Goal: Task Accomplishment & Management: Manage account settings

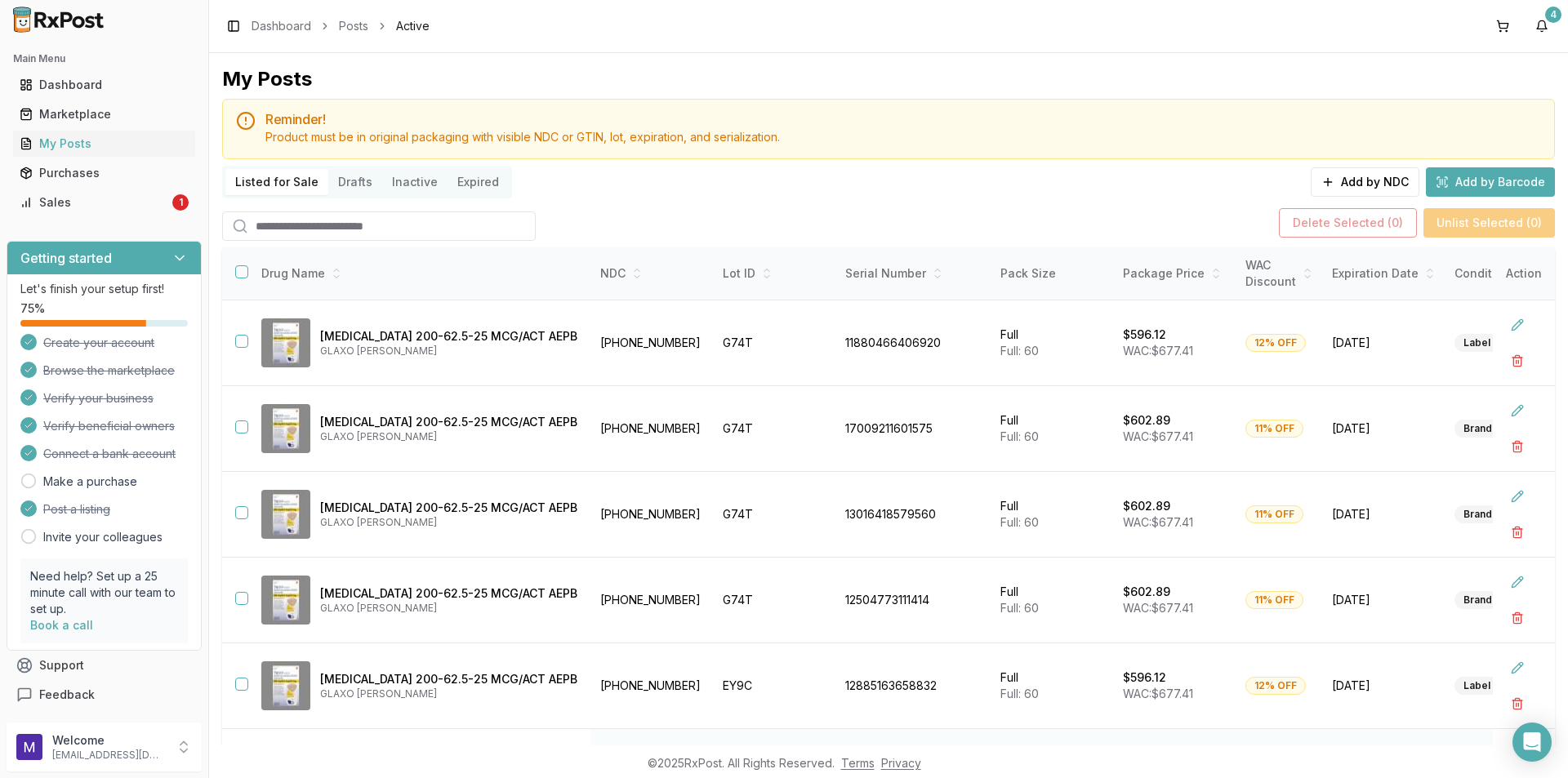
scroll to position [410, 0]
click at [320, 226] on input "search" at bounding box center [379, 226] width 314 height 29
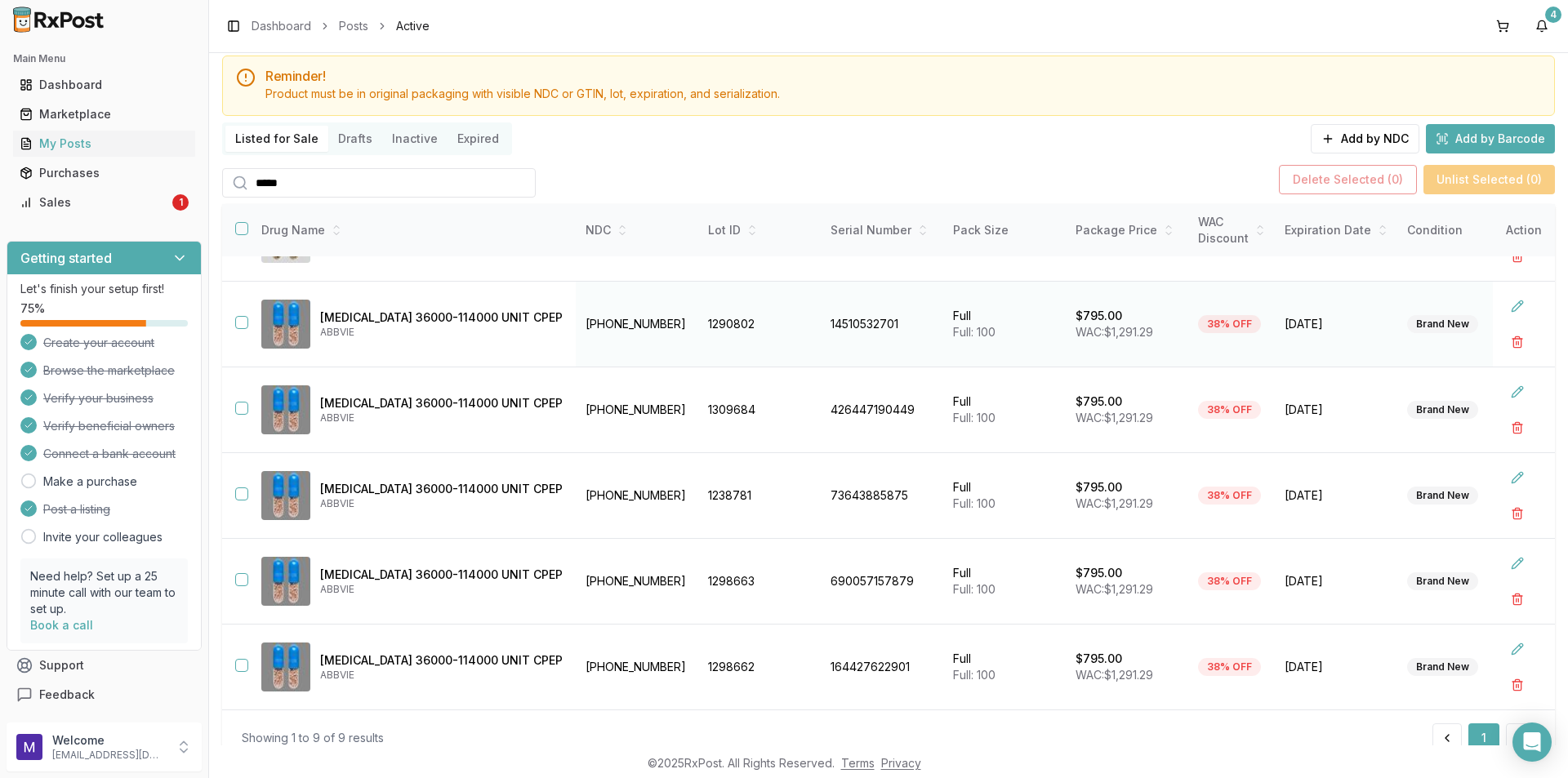
scroll to position [45, 0]
type input "*****"
click at [240, 316] on button "button" at bounding box center [241, 321] width 13 height 13
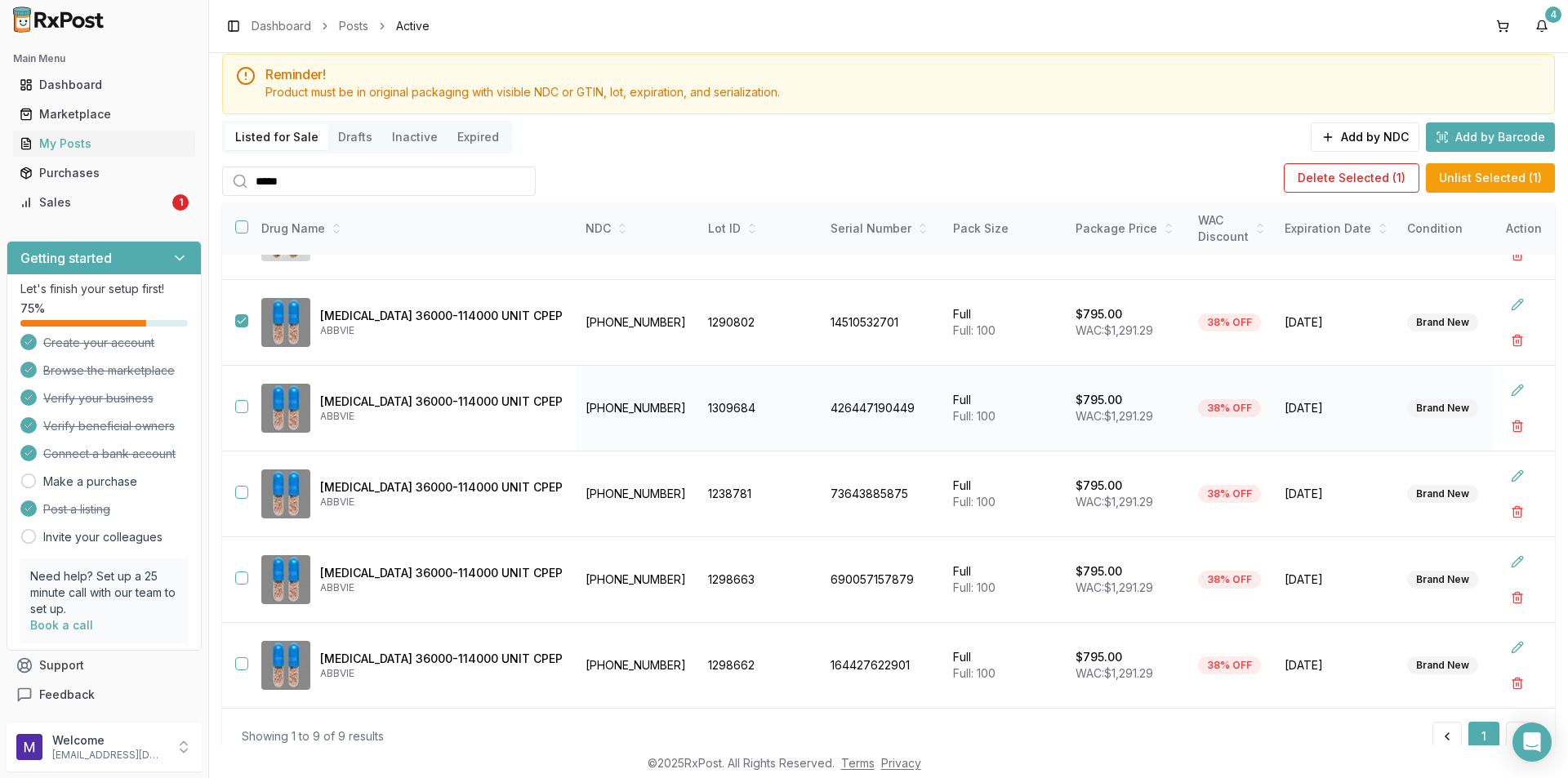
click at [241, 404] on button "button" at bounding box center [241, 407] width 13 height 13
click at [249, 491] on td "[MEDICAL_DATA] 36000-114000 UNIT CPEP ABBVIE" at bounding box center [412, 494] width 327 height 86
click at [241, 486] on button "button" at bounding box center [241, 492] width 13 height 13
click at [239, 579] on td at bounding box center [235, 580] width 26 height 86
click at [243, 571] on button "button" at bounding box center [241, 577] width 13 height 13
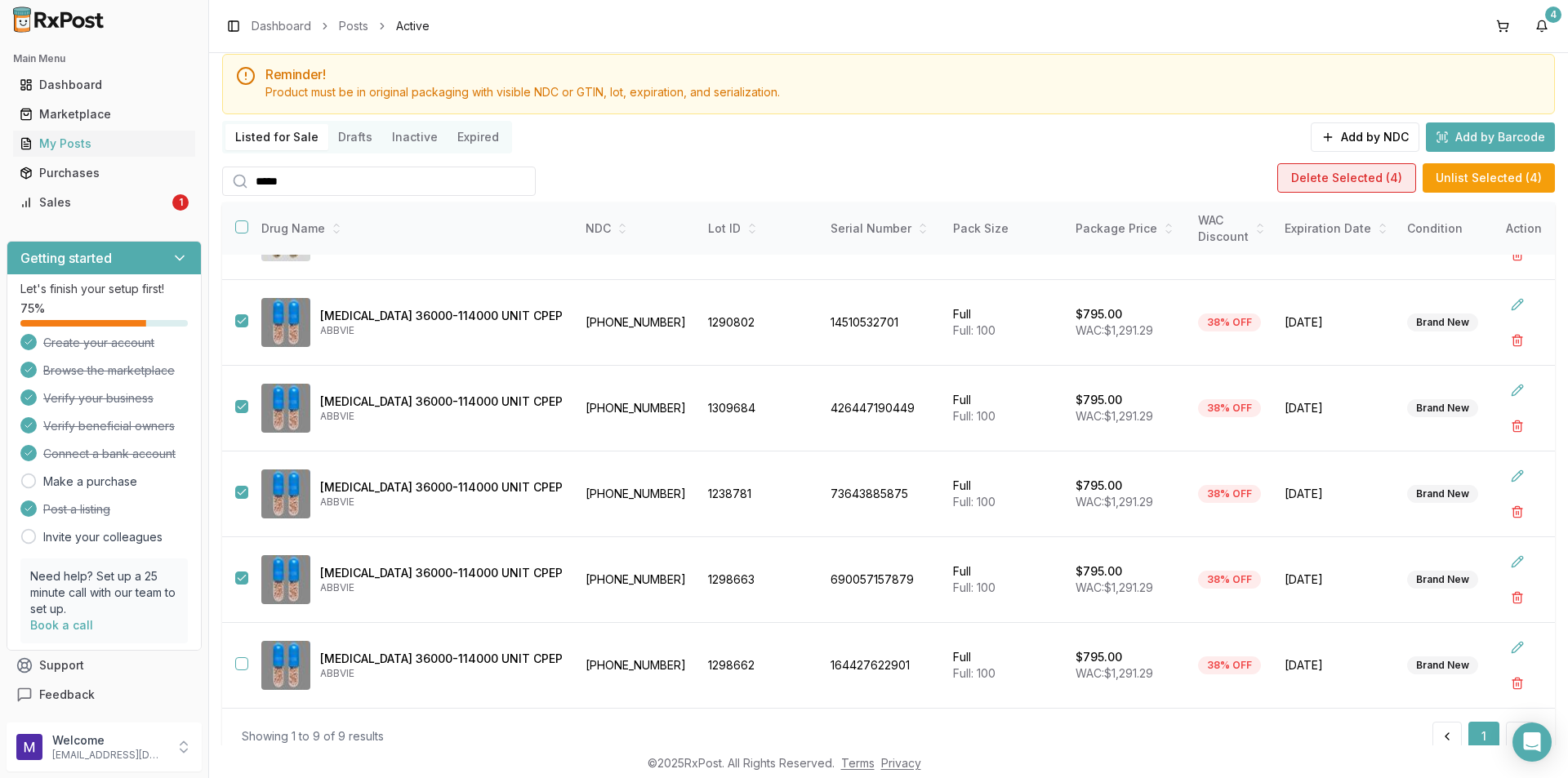
click at [1308, 180] on button "Delete Selected ( 4 )" at bounding box center [1346, 178] width 138 height 29
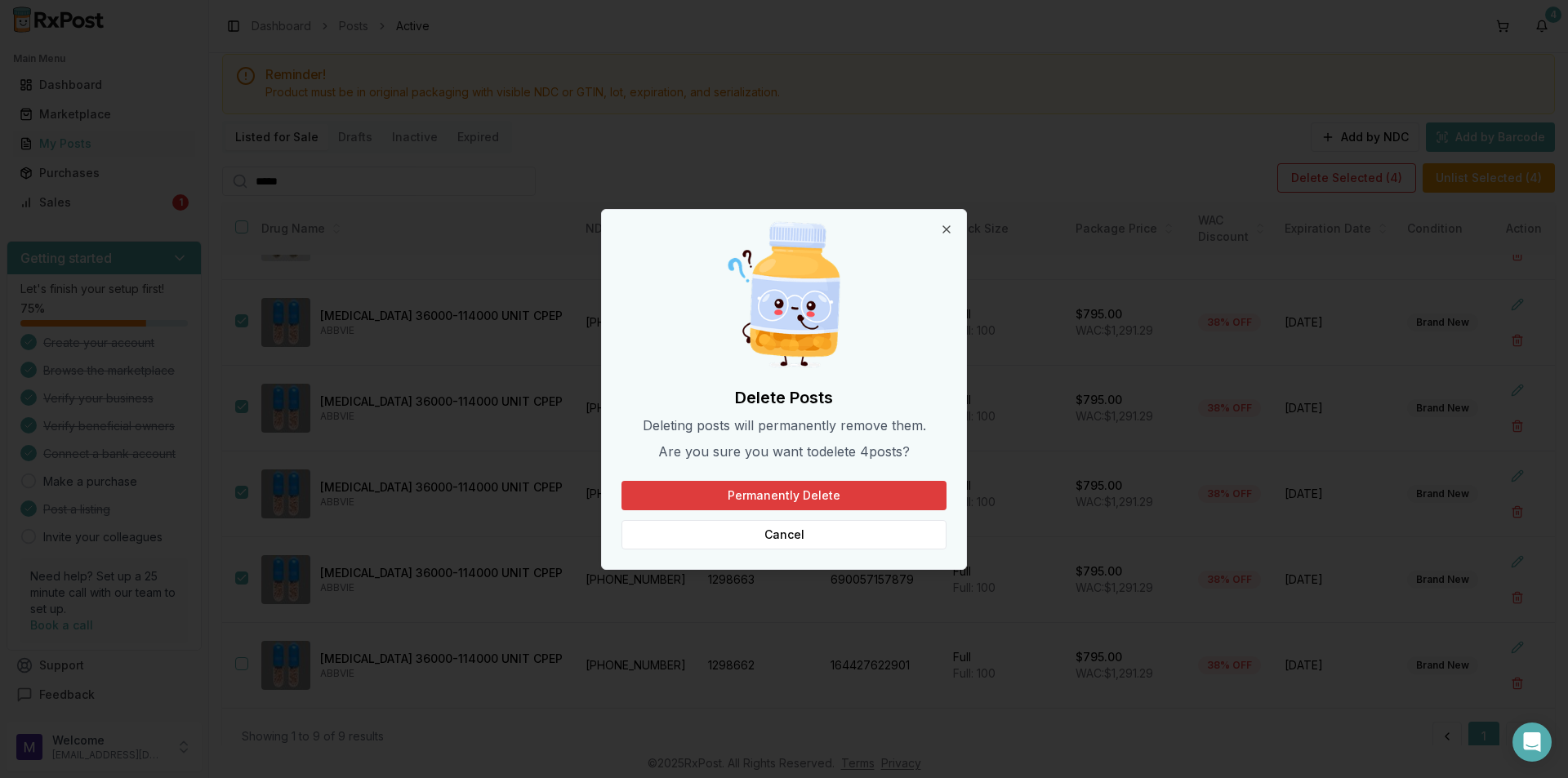
click at [819, 497] on button "Permanently Delete" at bounding box center [784, 495] width 325 height 29
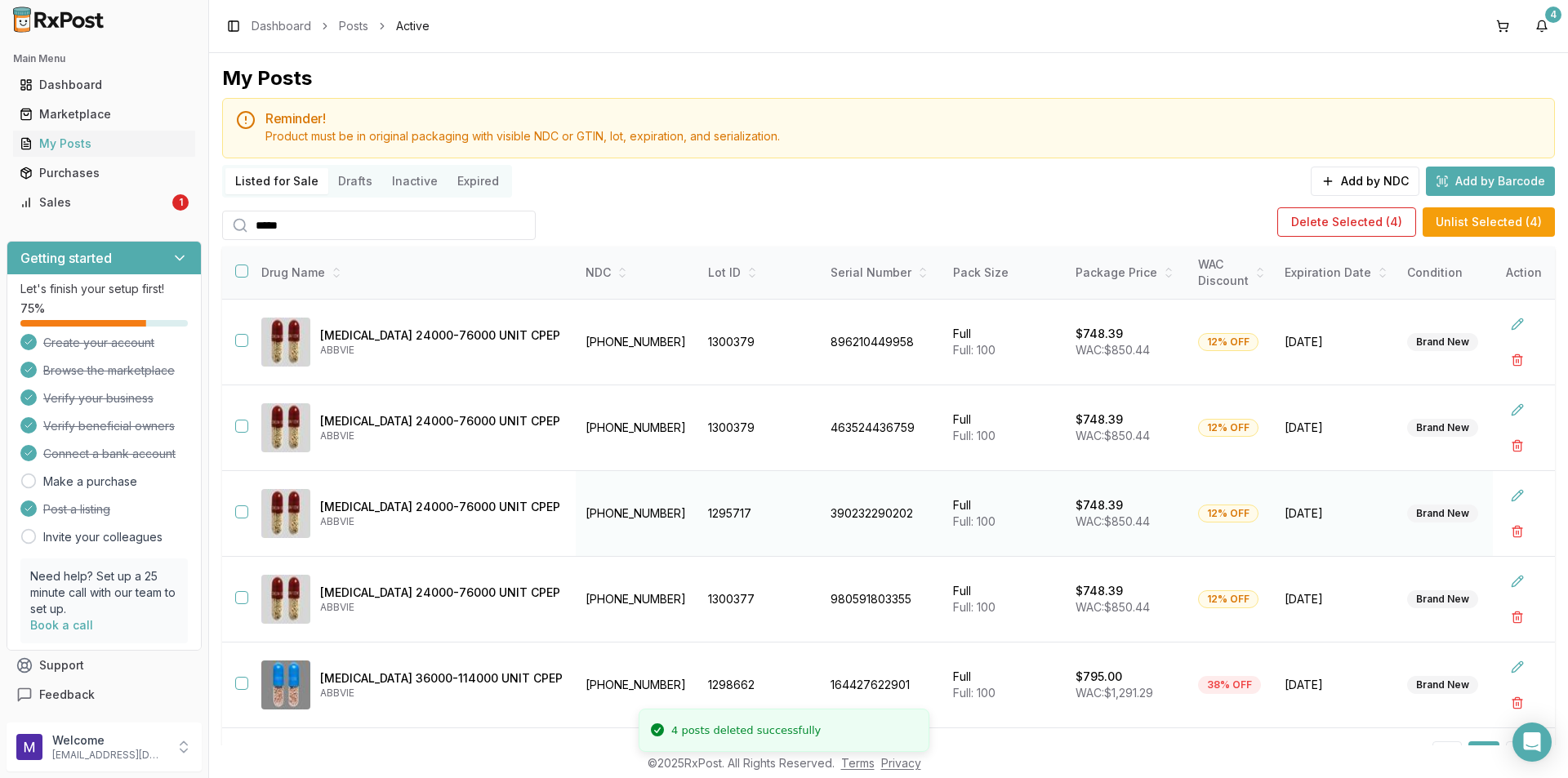
scroll to position [0, 0]
click at [125, 217] on div "Main Menu Dashboard Marketplace My Posts Purchases Sales 2" at bounding box center [104, 131] width 209 height 183
click at [128, 208] on div "Sales" at bounding box center [94, 202] width 149 height 17
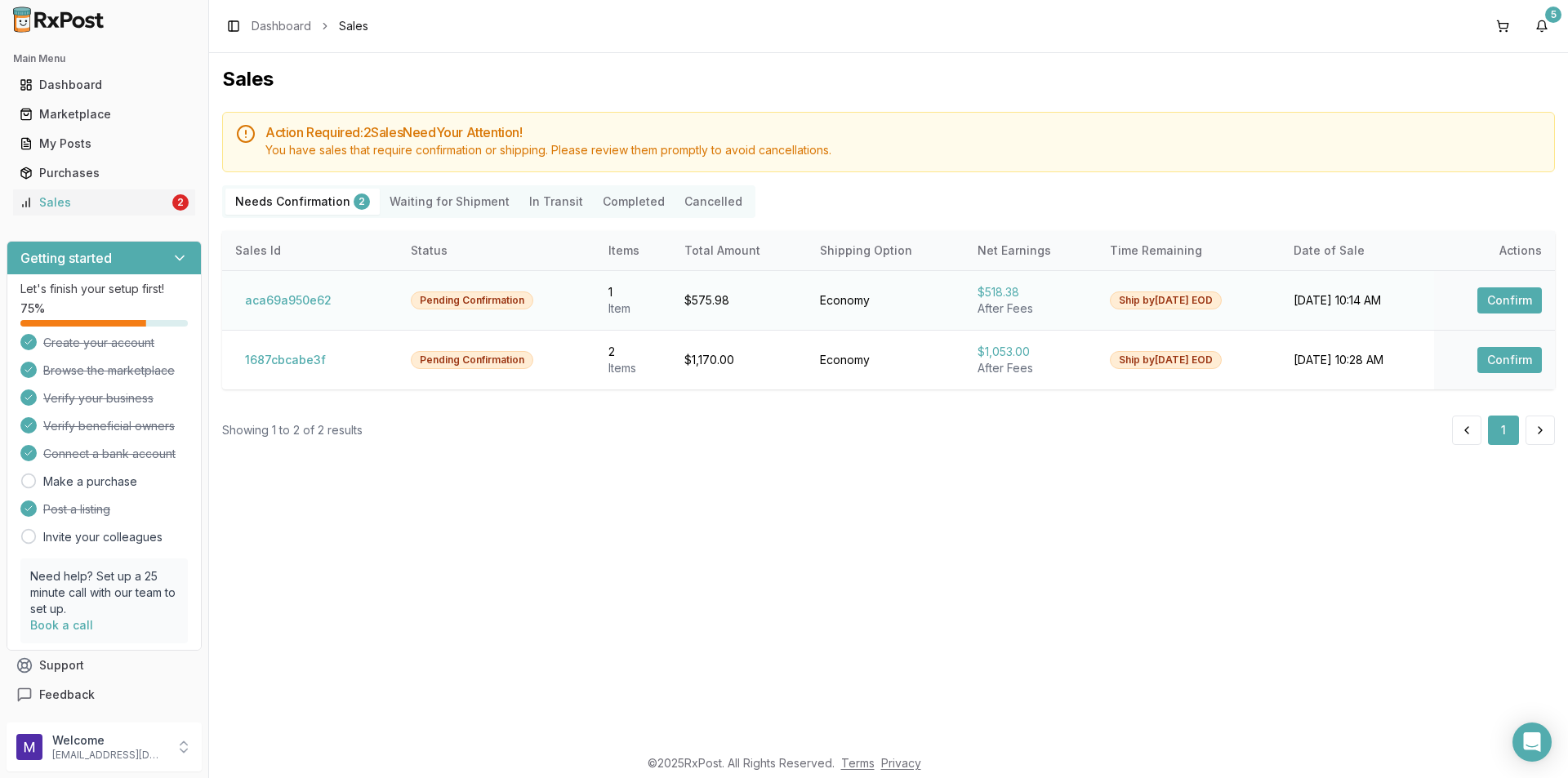
click at [1489, 300] on button "Confirm" at bounding box center [1510, 300] width 64 height 26
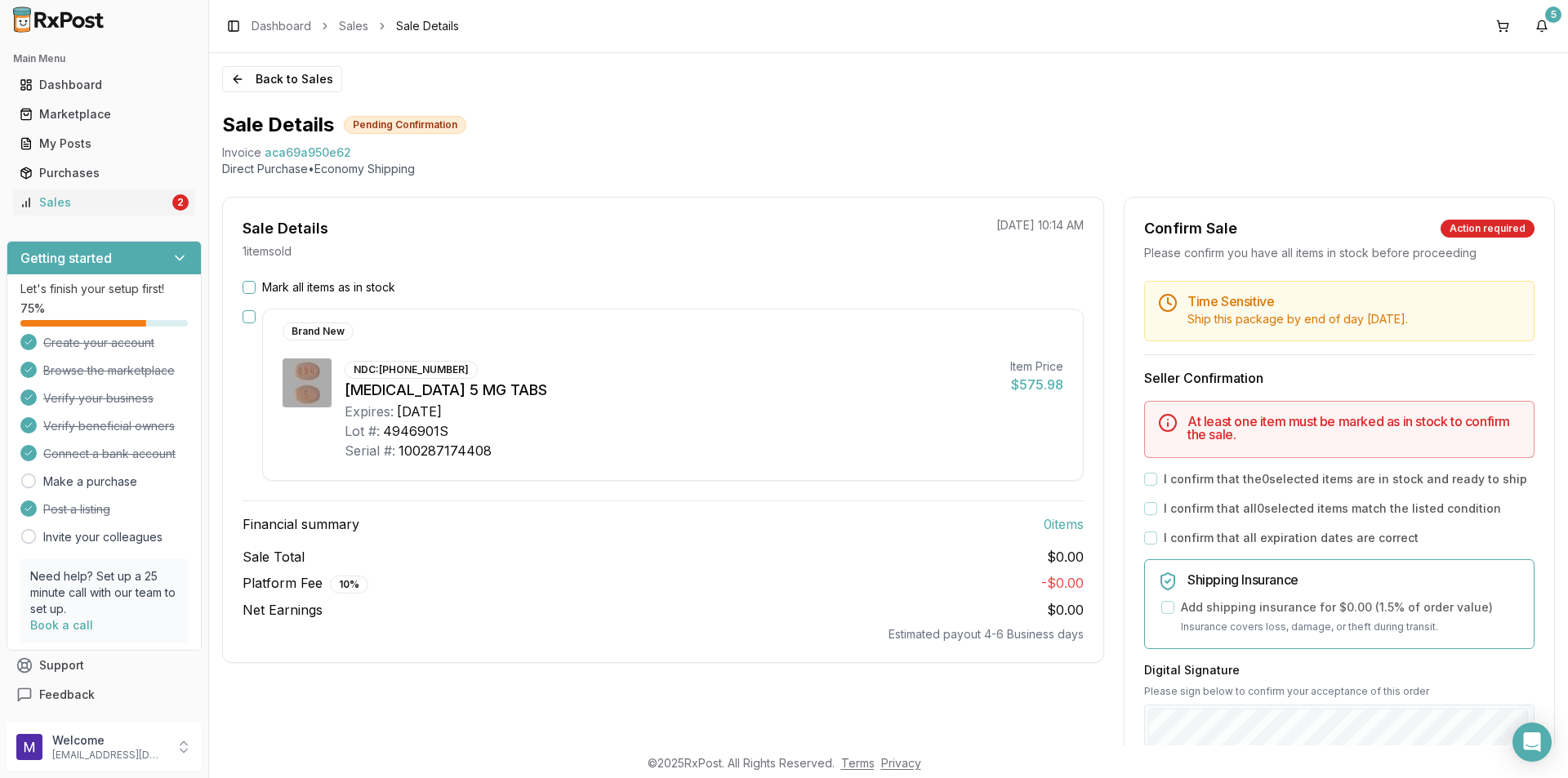
click at [254, 320] on button "button" at bounding box center [249, 316] width 13 height 13
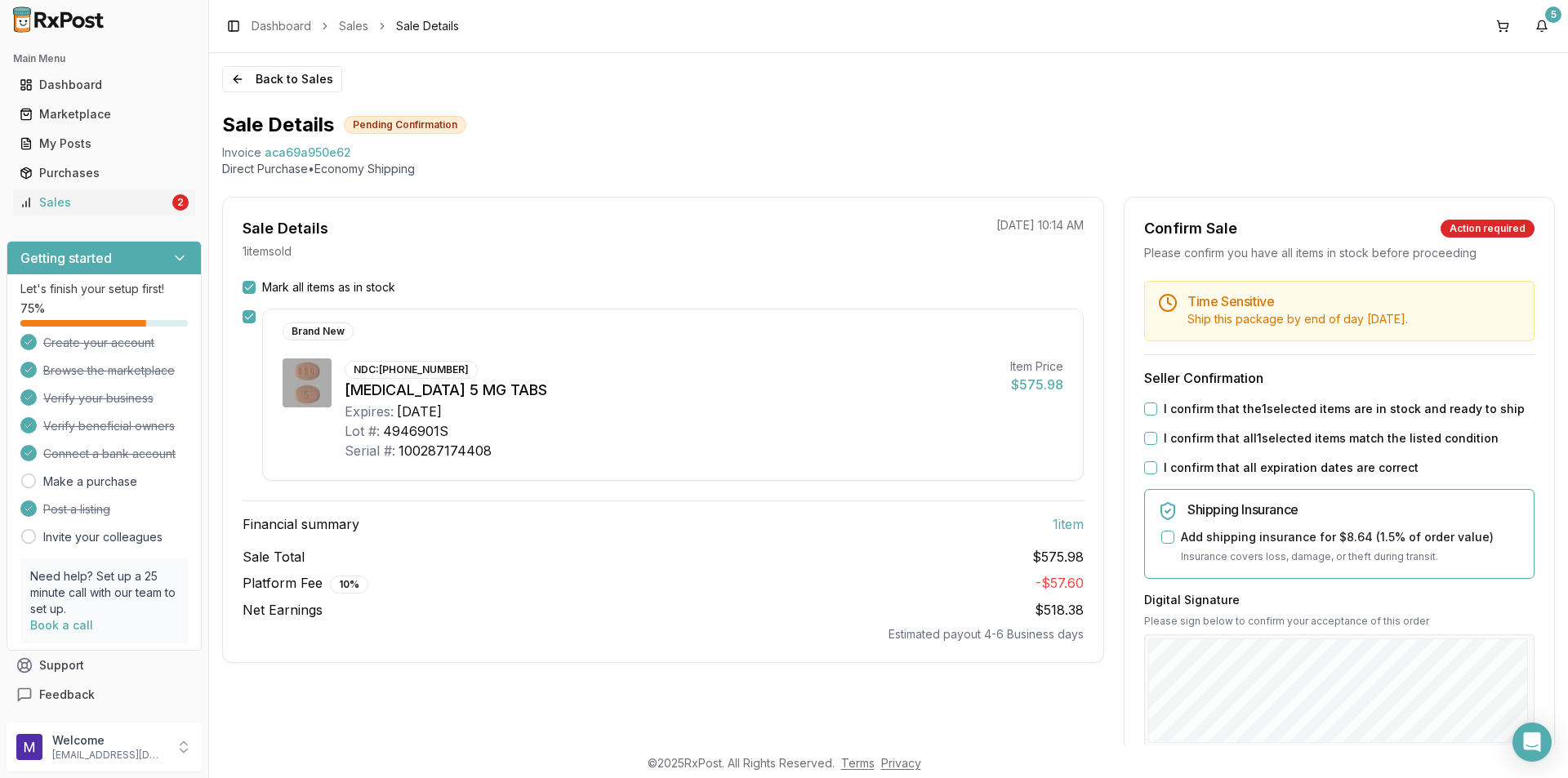
click at [1154, 408] on div "I confirm that the 1 selected items are in stock and ready to ship" at bounding box center [1339, 408] width 390 height 17
click at [1148, 397] on div "Time Sensitive Ship this package by end of day [DATE] . Seller Confirmation I c…" at bounding box center [1339, 626] width 430 height 690
click at [1148, 407] on button "I confirm that the 1 selected items are in stock and ready to ship" at bounding box center [1150, 408] width 13 height 13
click at [1148, 449] on div "Time Sensitive Ship this package by end of day [DATE] . Seller Confirmation I c…" at bounding box center [1339, 626] width 430 height 690
click at [1148, 441] on button "I confirm that all 1 selected items match the listed condition" at bounding box center [1150, 438] width 13 height 13
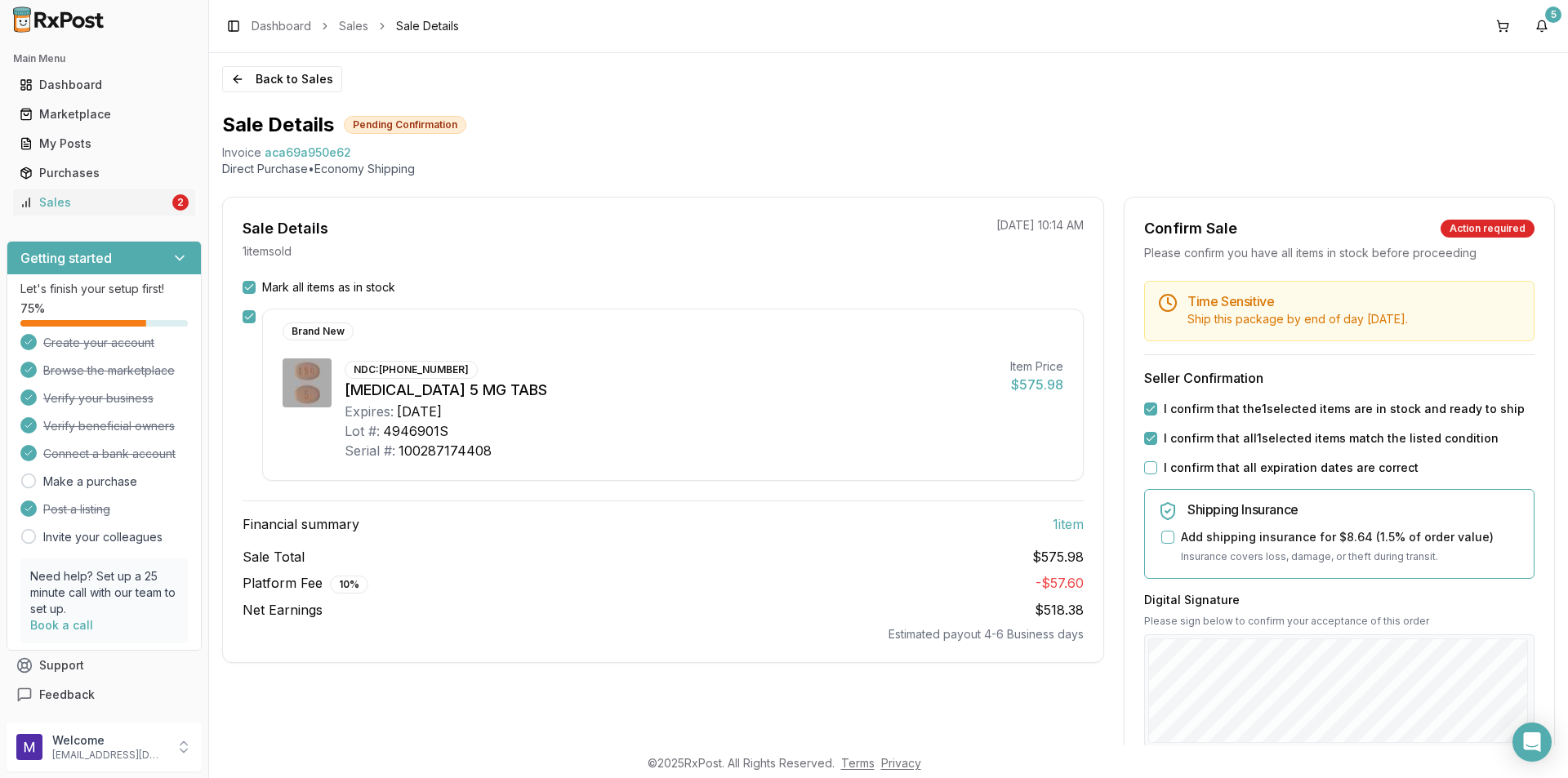
click at [1152, 472] on button "I confirm that all expiration dates are correct" at bounding box center [1150, 467] width 13 height 13
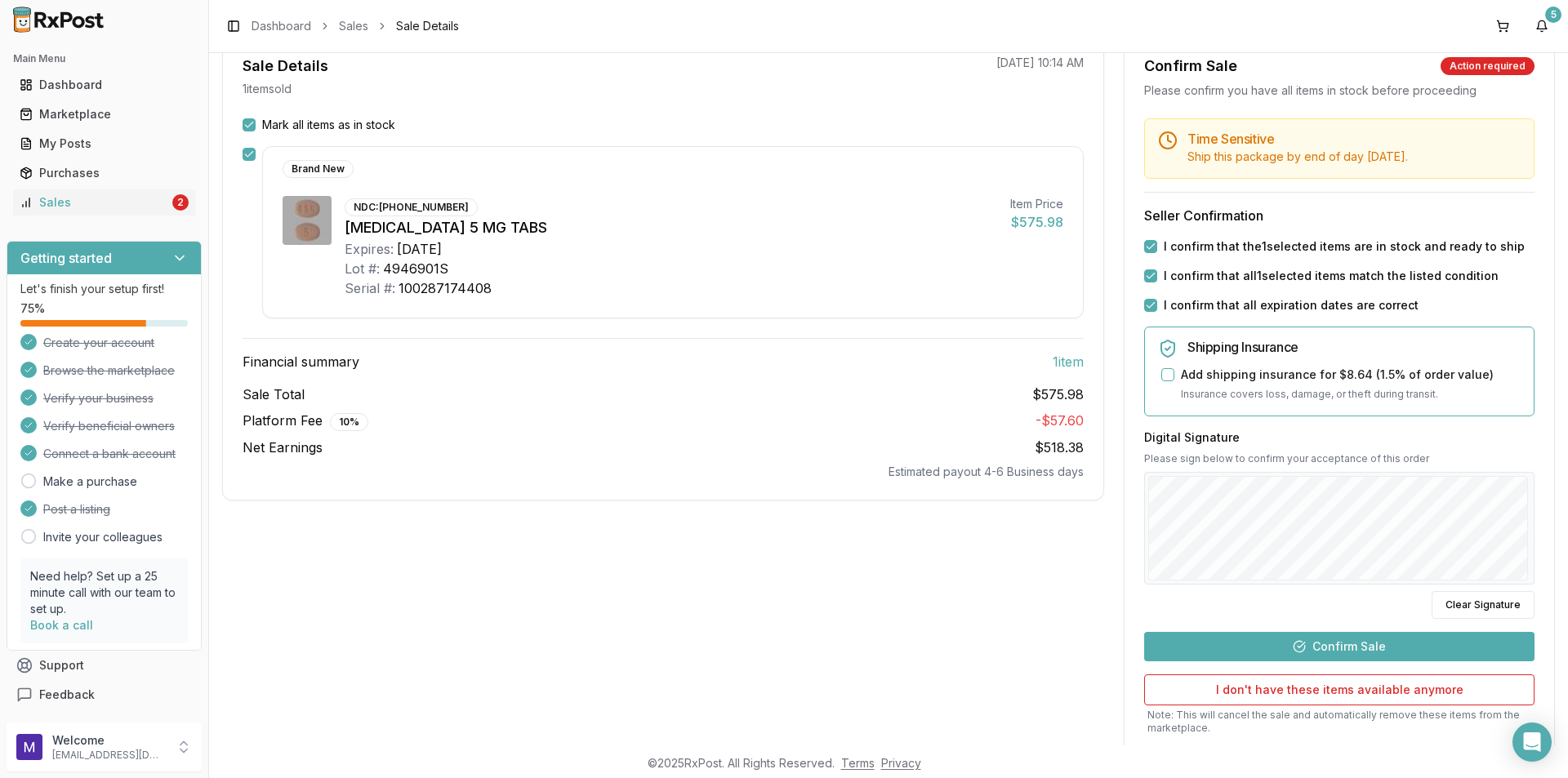
scroll to position [170, 0]
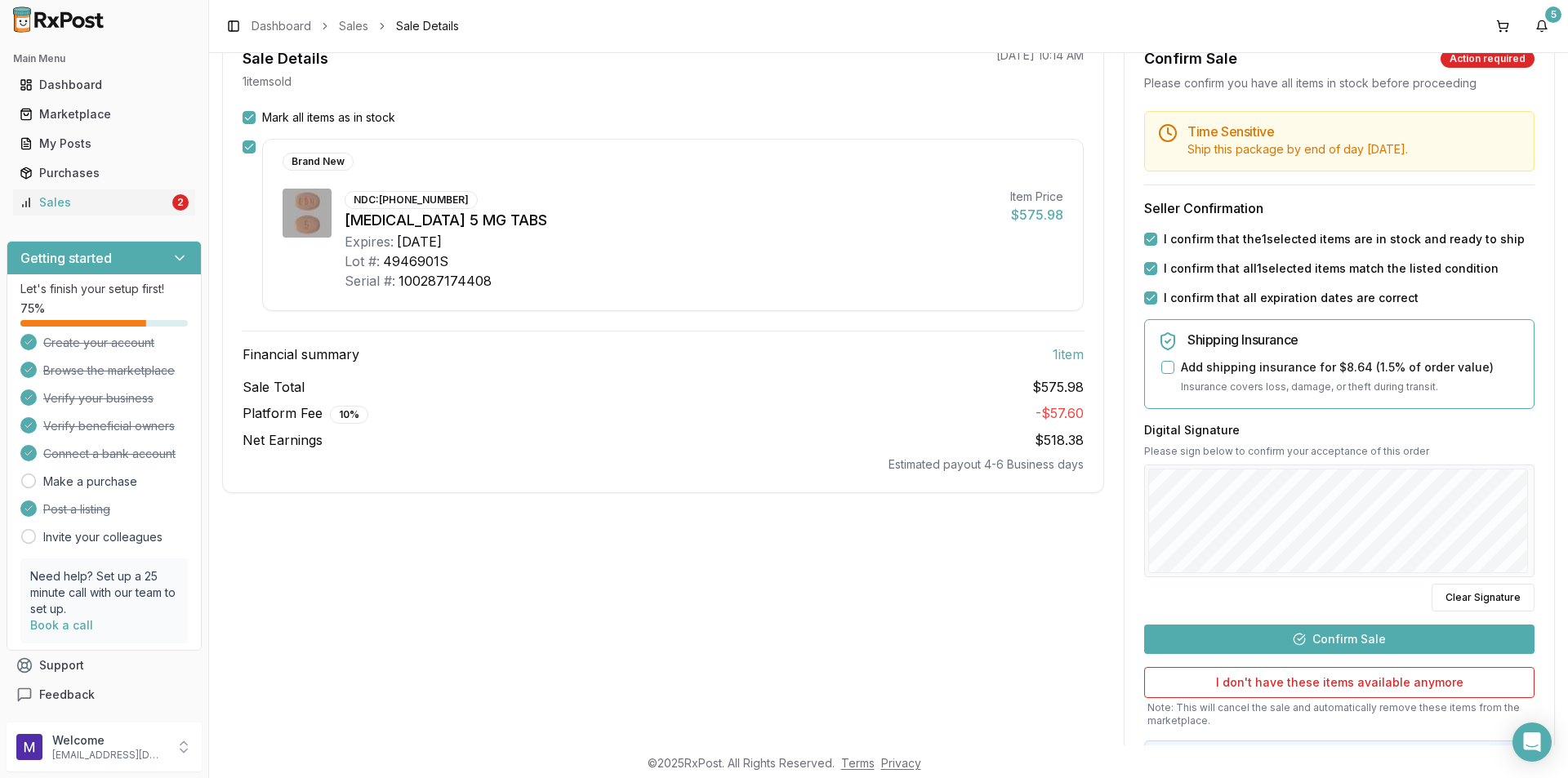
click at [1291, 641] on button "Confirm Sale" at bounding box center [1339, 640] width 390 height 29
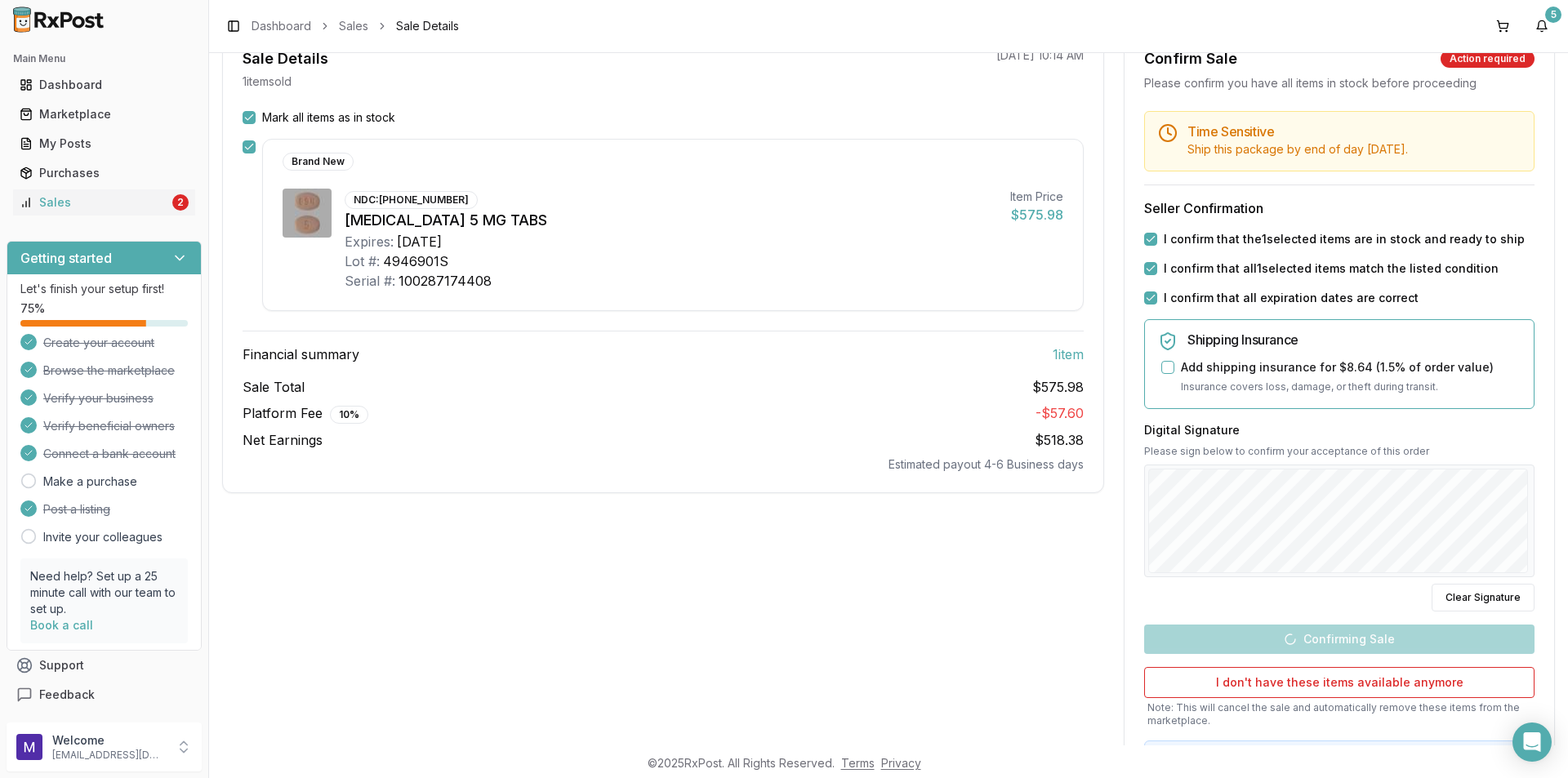
scroll to position [0, 0]
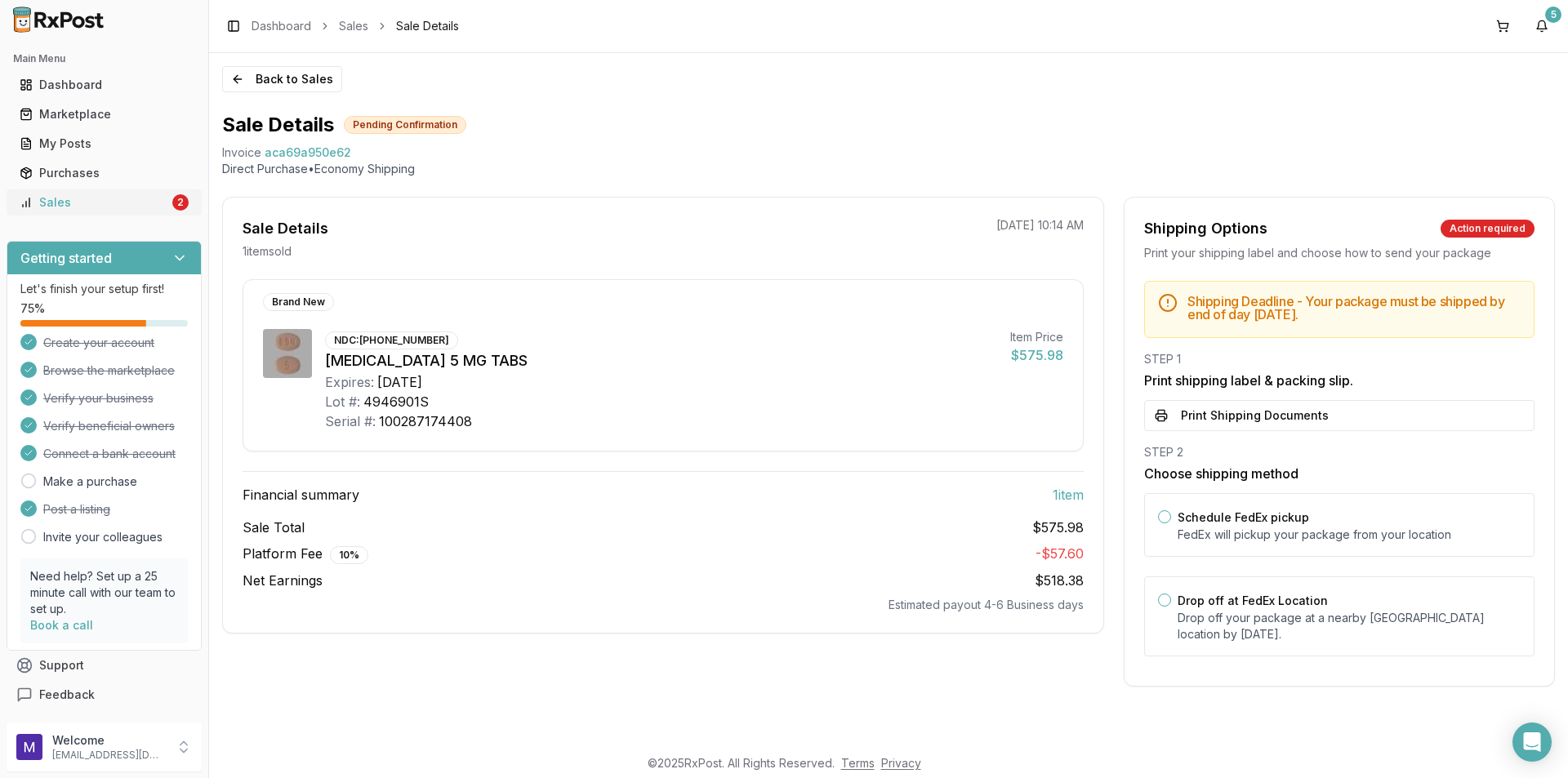
click at [144, 207] on div "Sales" at bounding box center [94, 202] width 149 height 17
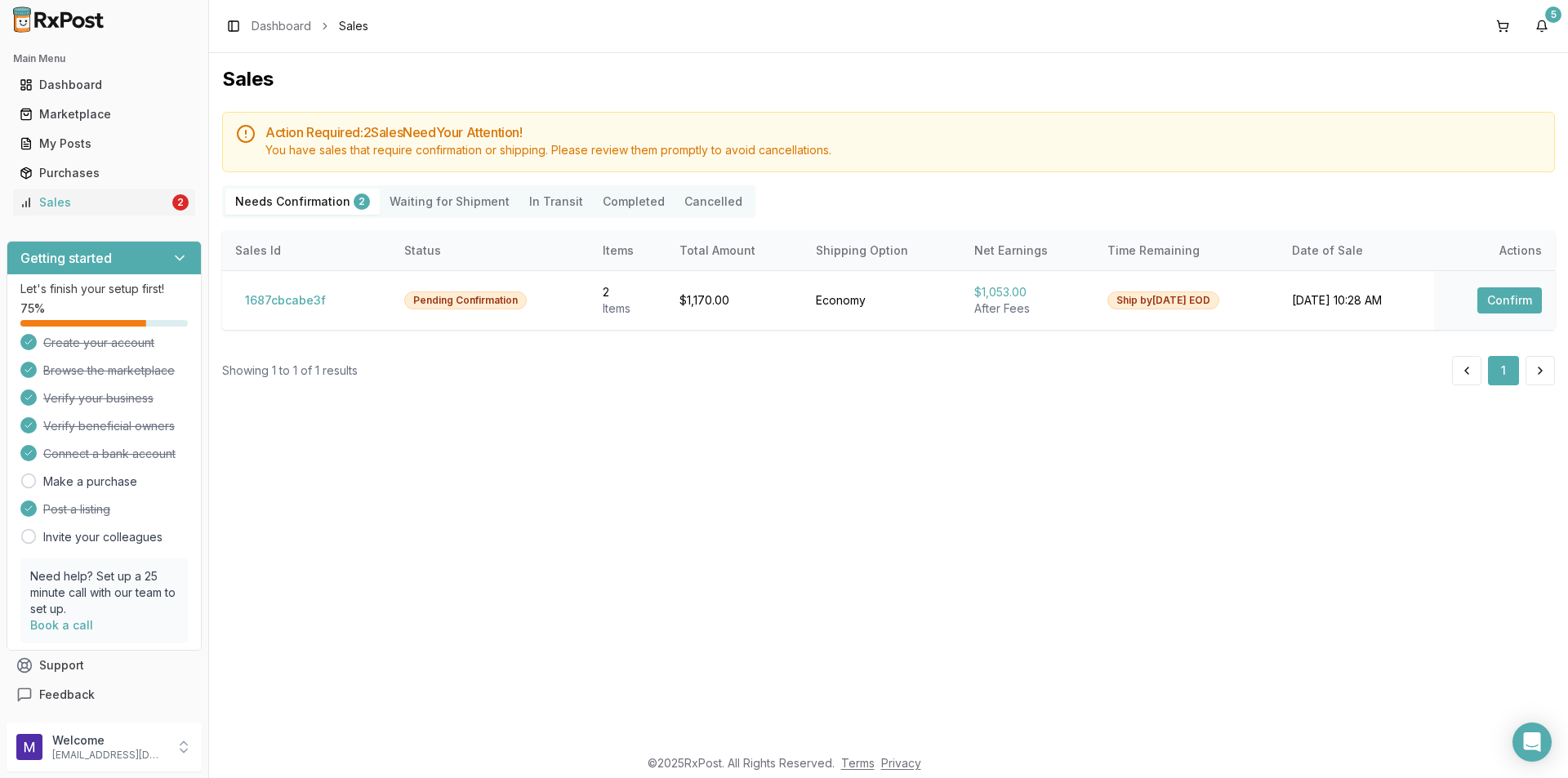
click at [433, 207] on Shipment "Waiting for Shipment" at bounding box center [449, 202] width 139 height 26
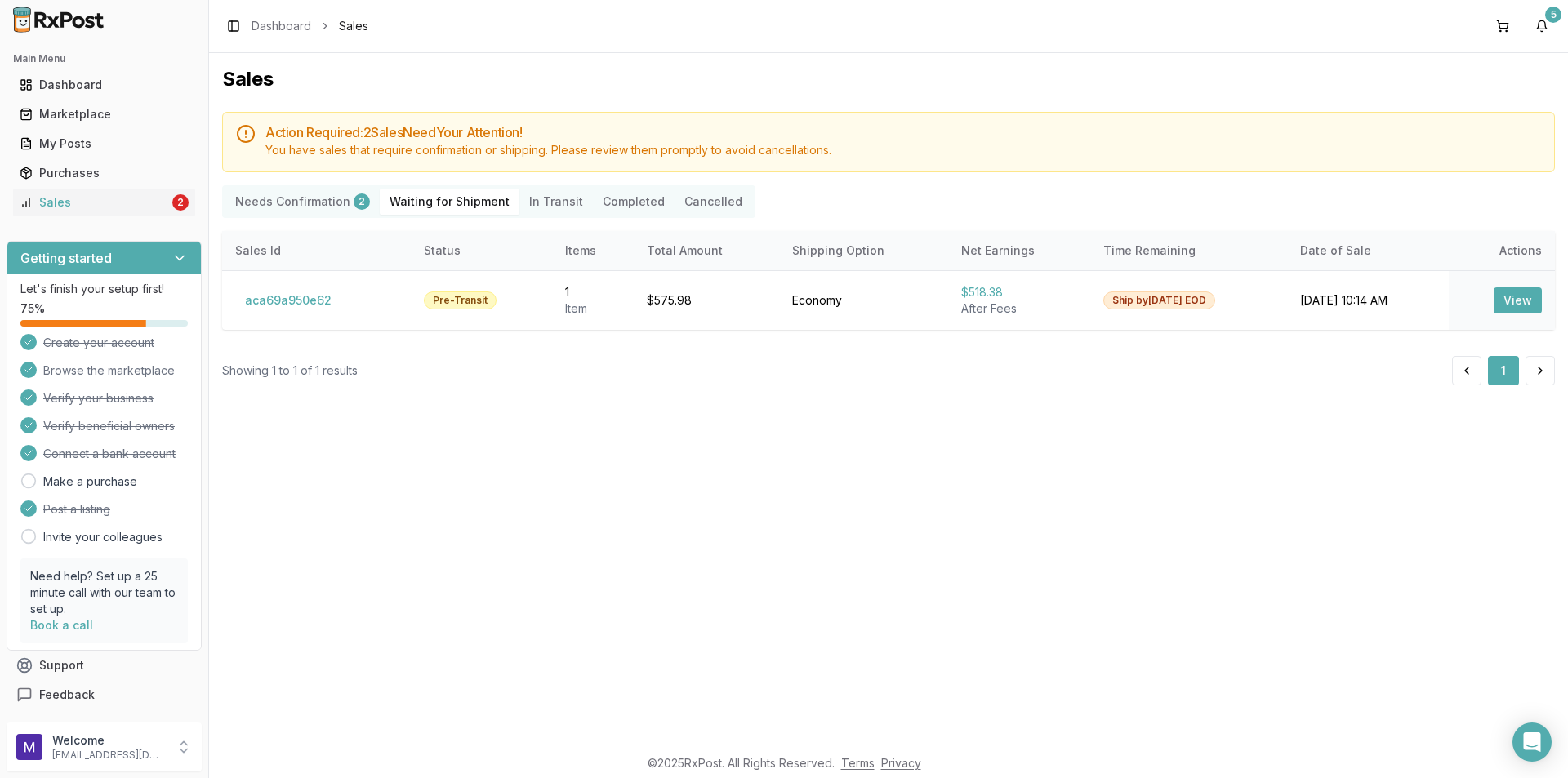
click at [434, 201] on Shipment "Waiting for Shipment" at bounding box center [449, 202] width 139 height 26
click at [1522, 303] on button "View" at bounding box center [1516, 300] width 48 height 26
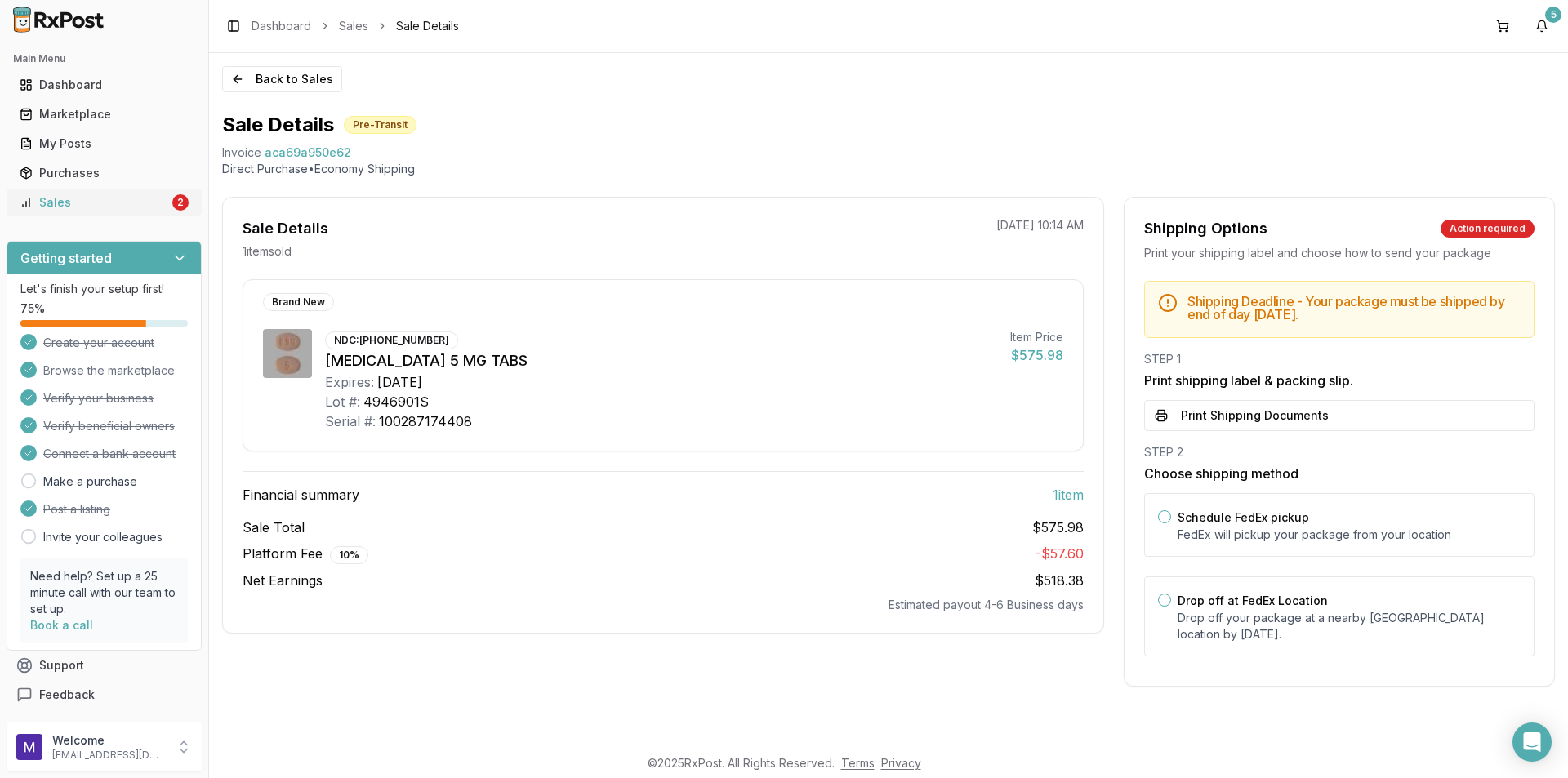
click at [48, 209] on div "Sales" at bounding box center [94, 202] width 149 height 17
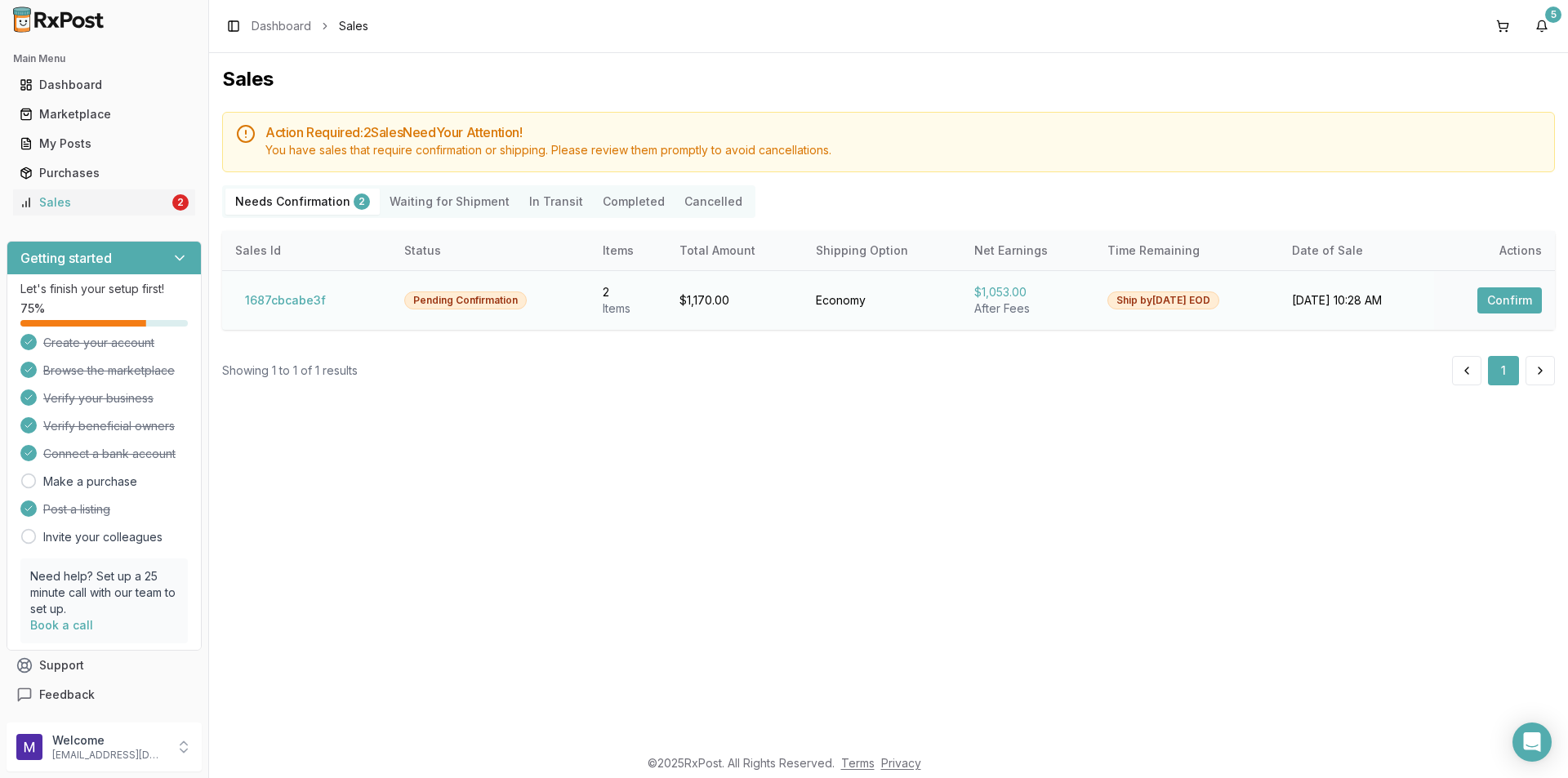
click at [1513, 307] on button "Confirm" at bounding box center [1510, 300] width 64 height 26
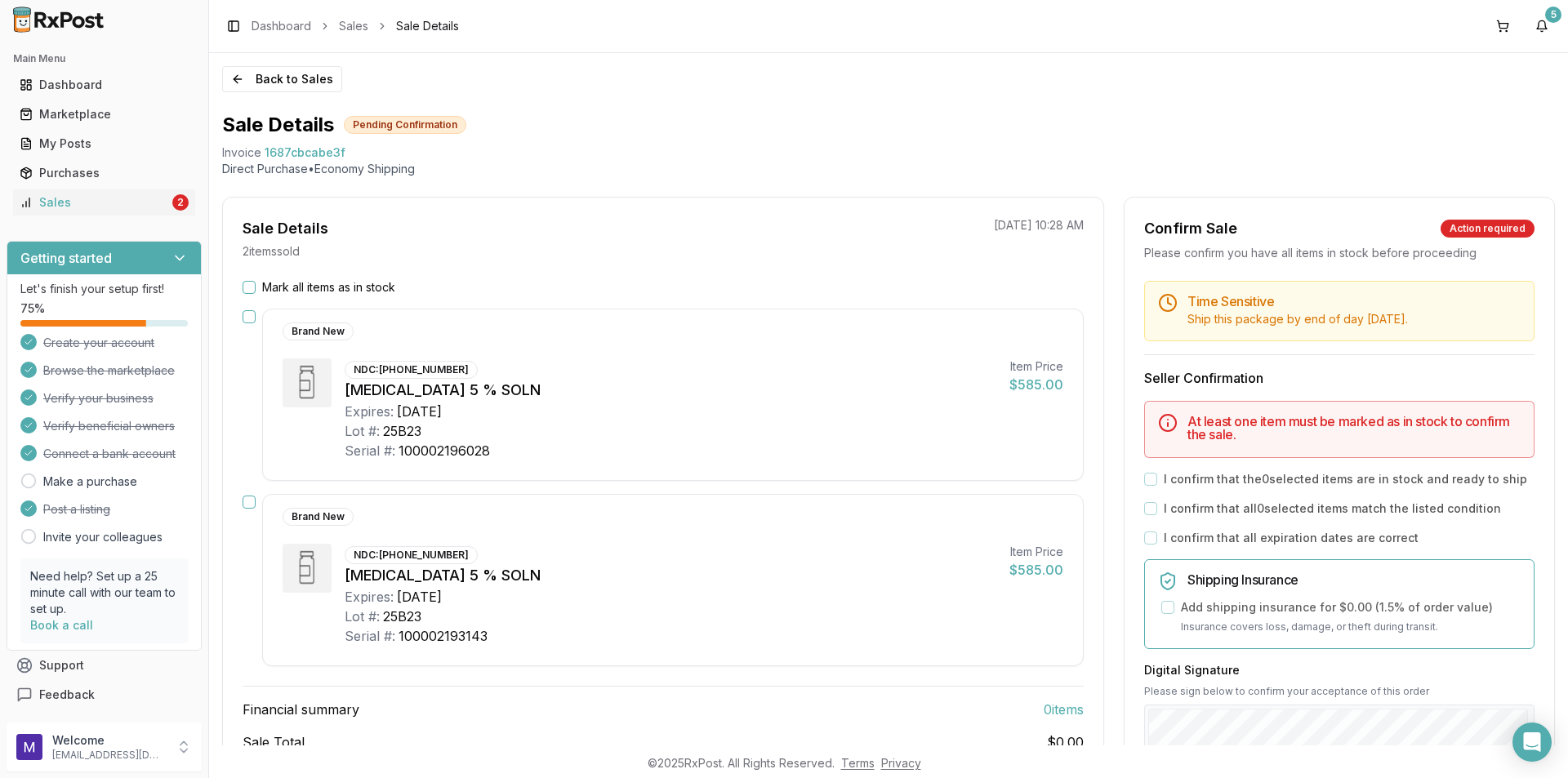
click at [247, 319] on button "button" at bounding box center [249, 316] width 13 height 13
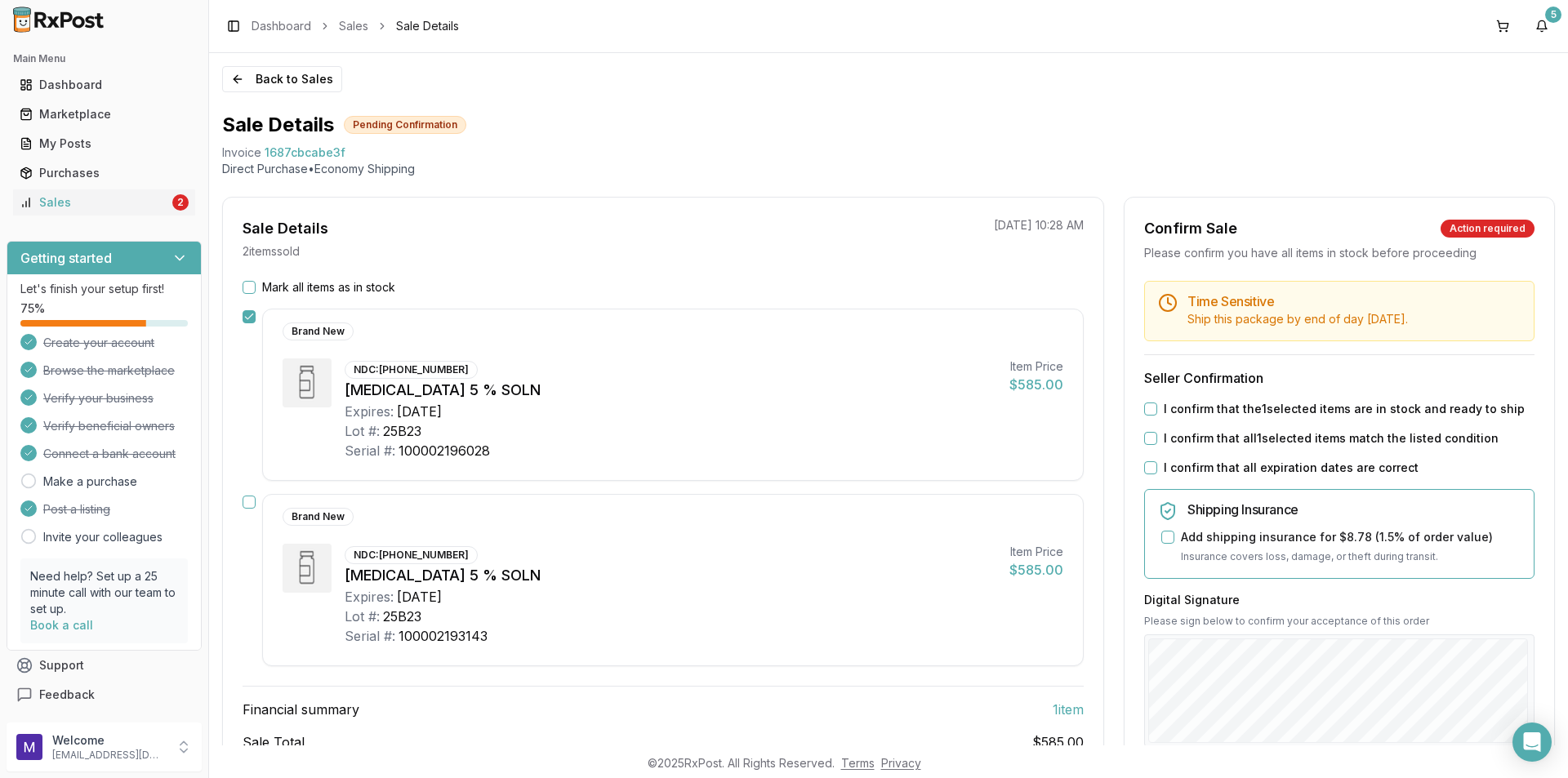
click at [249, 504] on button "button" at bounding box center [249, 502] width 13 height 13
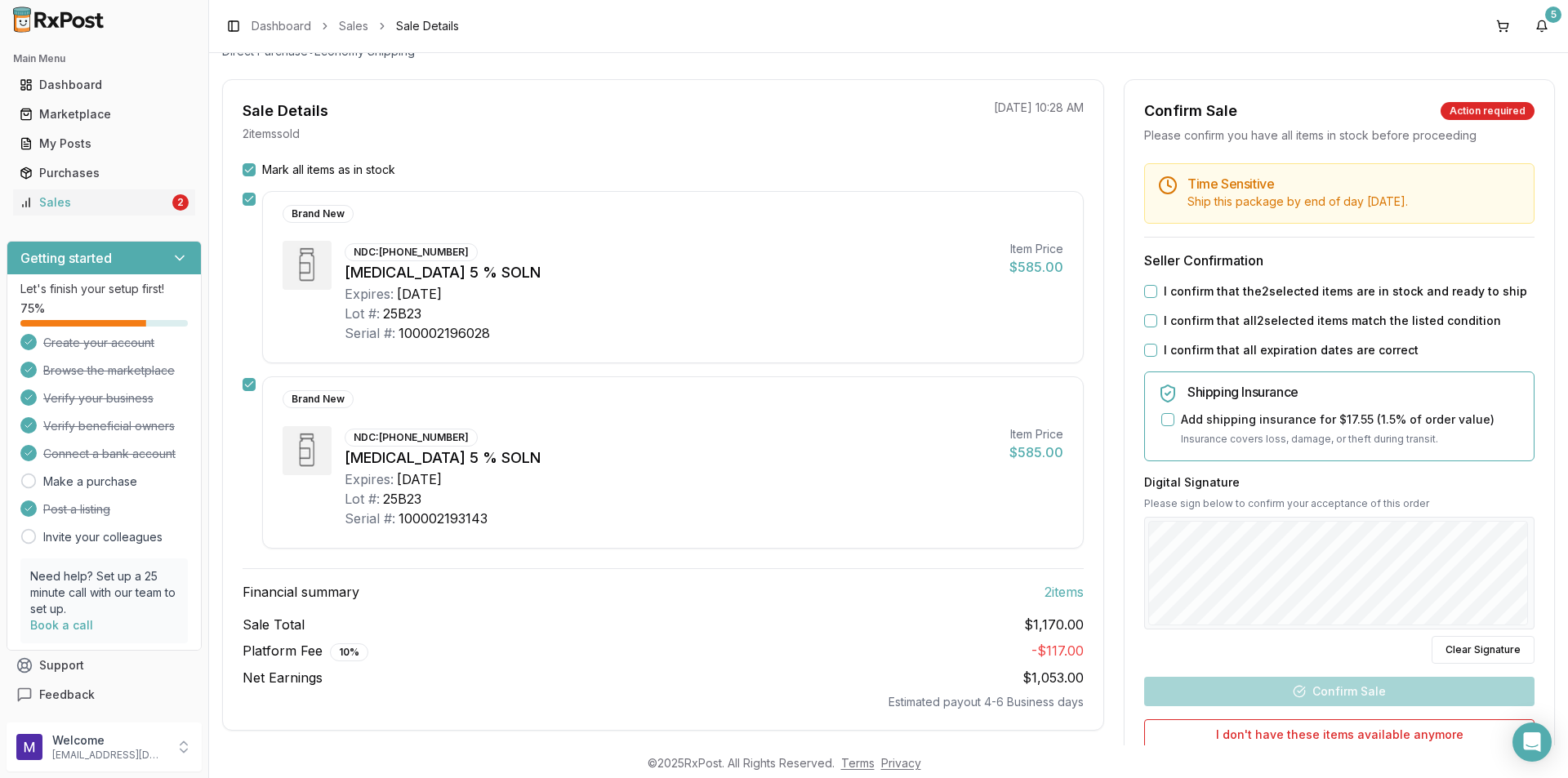
scroll to position [113, 0]
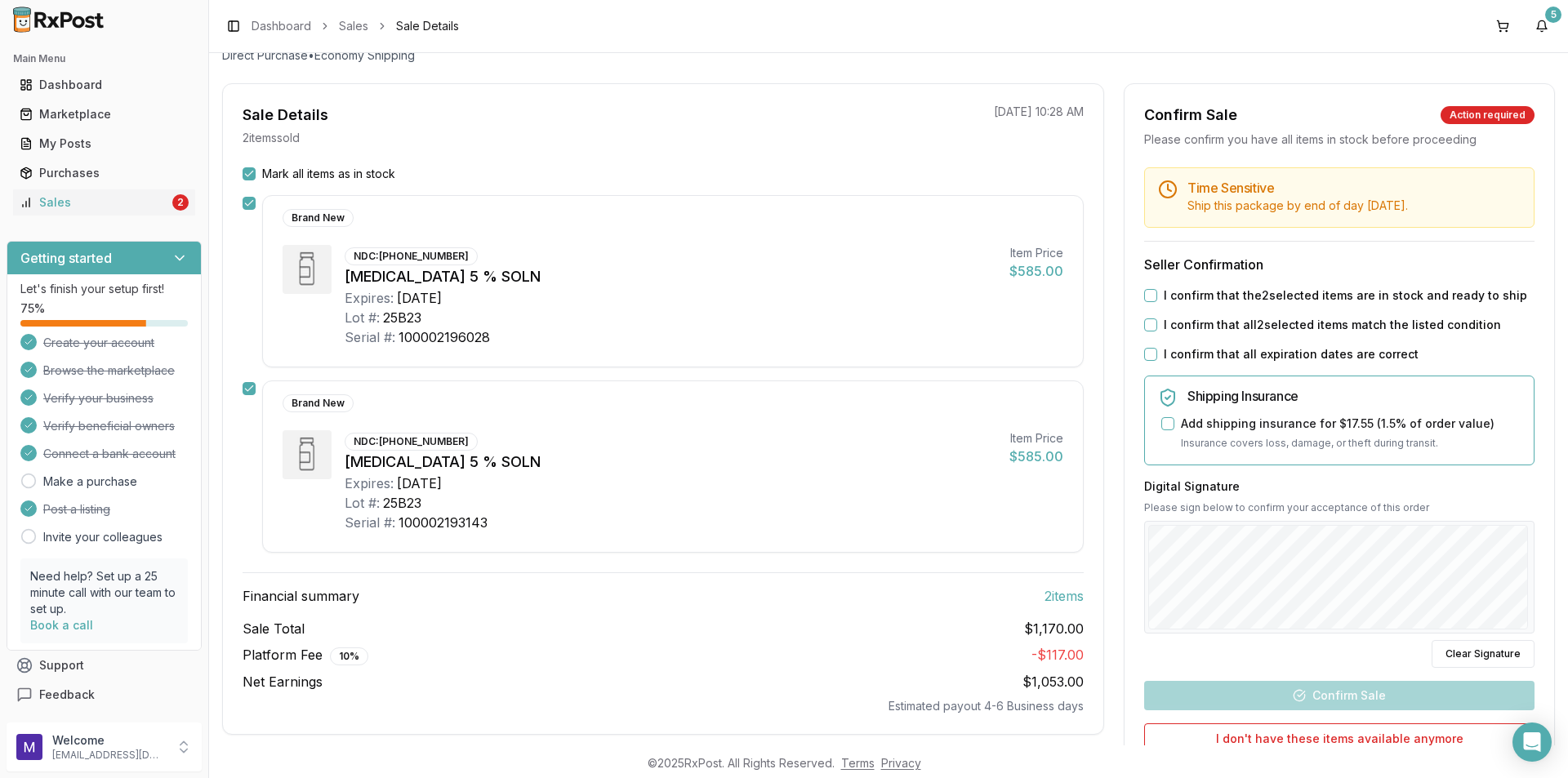
click at [1151, 297] on button "I confirm that the 2 selected items are in stock and ready to ship" at bounding box center [1150, 295] width 13 height 13
click at [1152, 330] on button "I confirm that all 2 selected items match the listed condition" at bounding box center [1150, 325] width 13 height 13
click at [1148, 359] on button "I confirm that all expiration dates are correct" at bounding box center [1150, 354] width 13 height 13
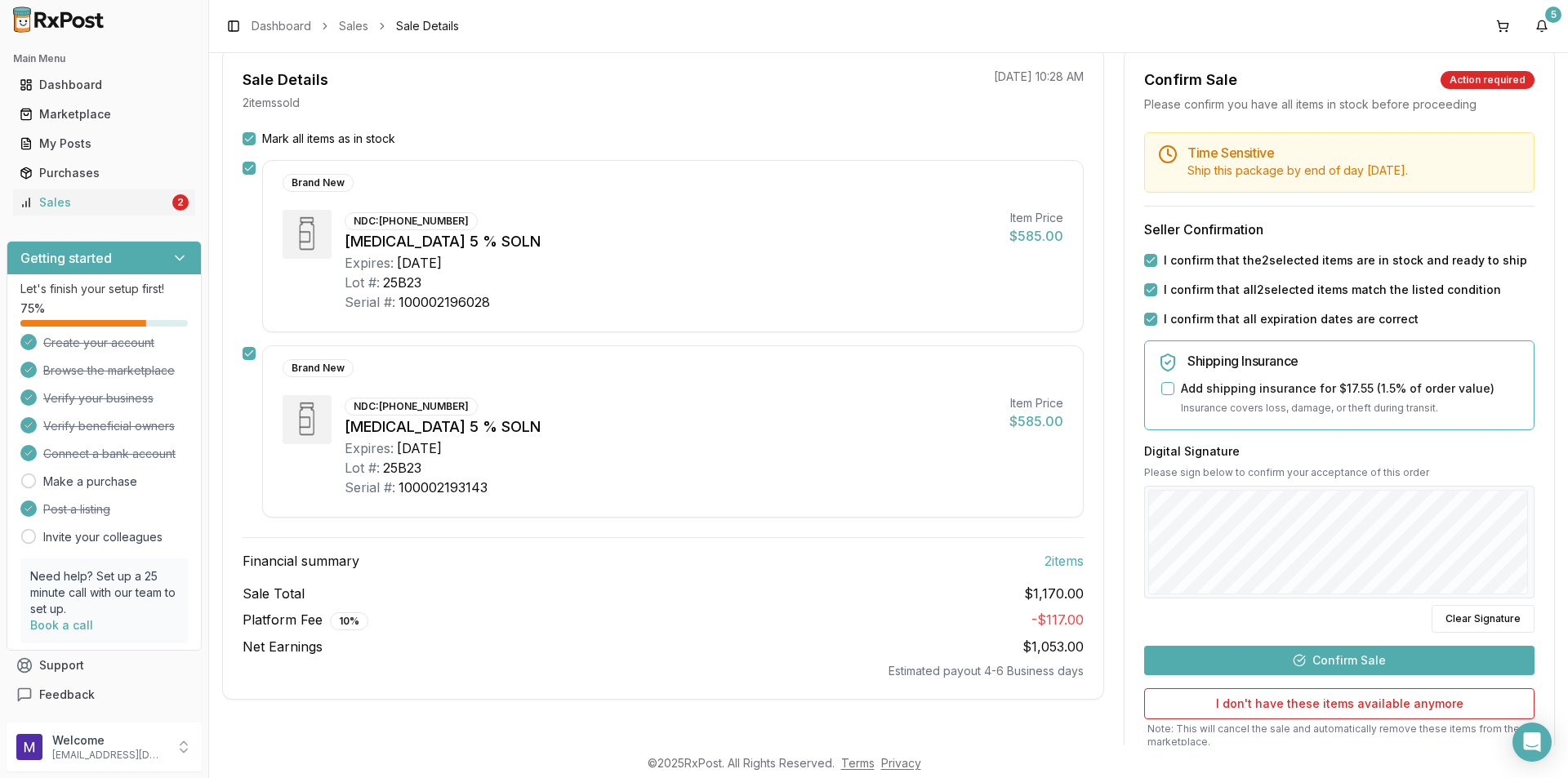
scroll to position [194, 0]
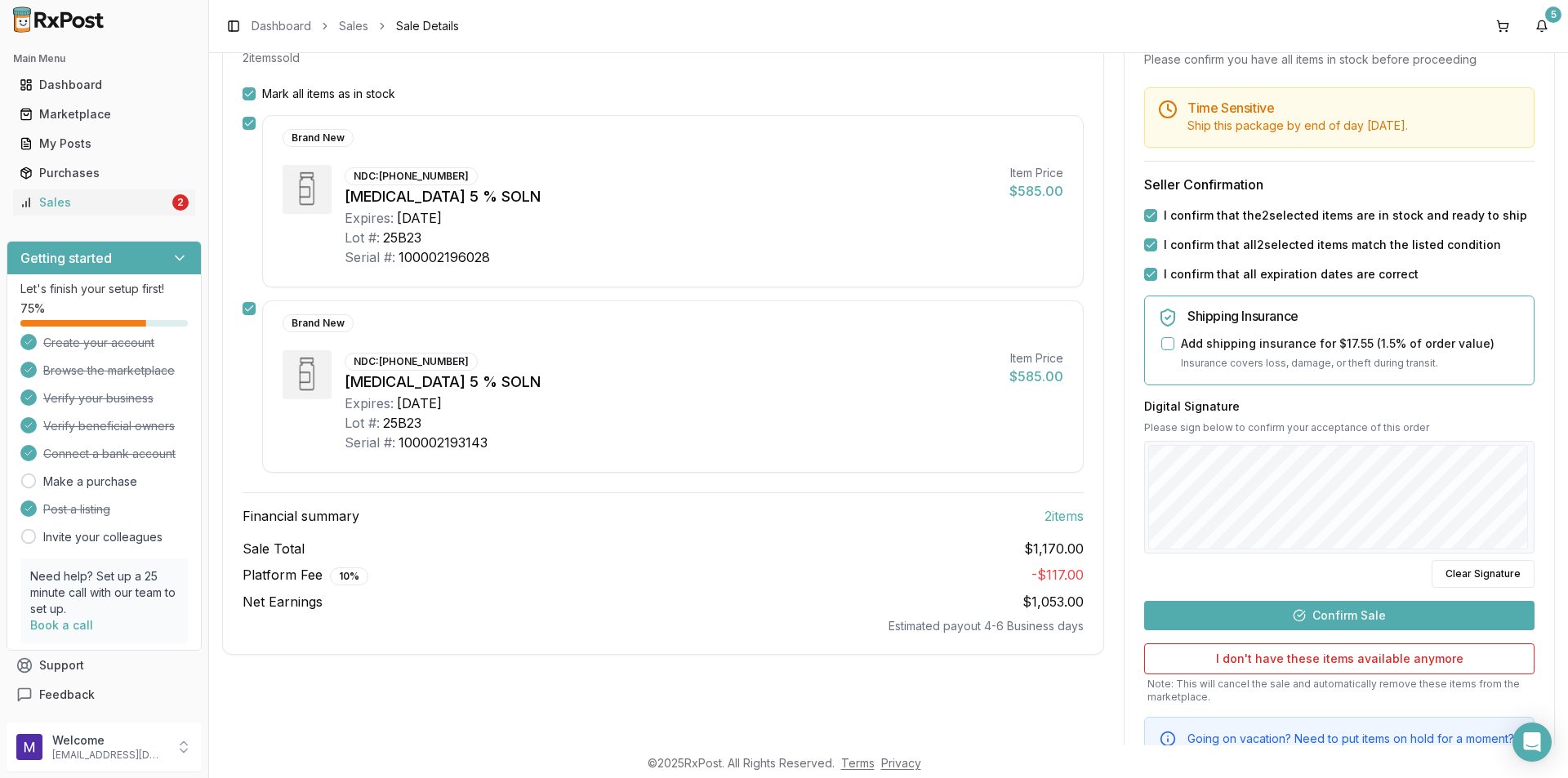
click at [1314, 618] on button "Confirm Sale" at bounding box center [1339, 616] width 390 height 29
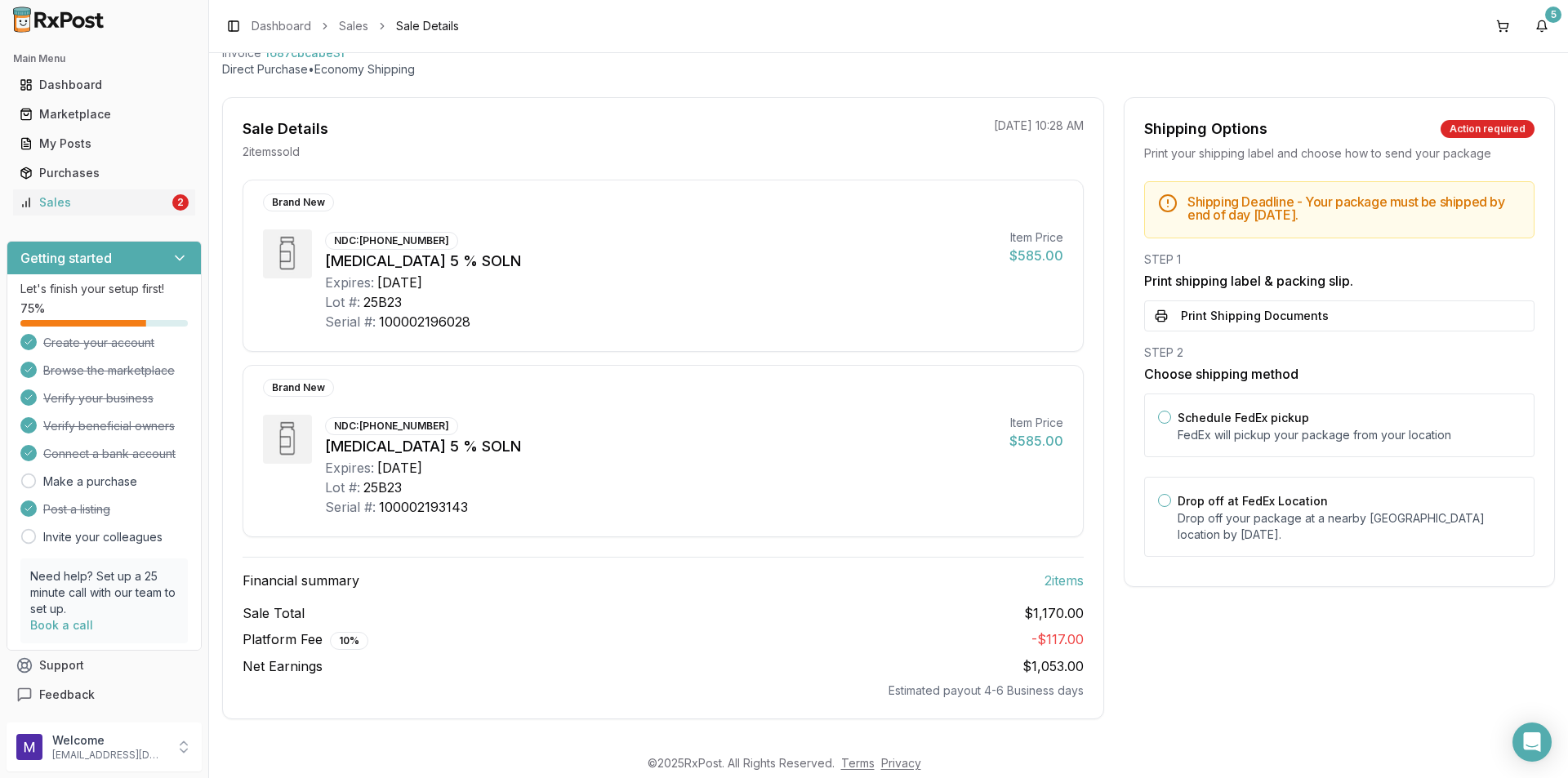
scroll to position [99, 0]
click at [68, 207] on div "Sales" at bounding box center [94, 202] width 149 height 17
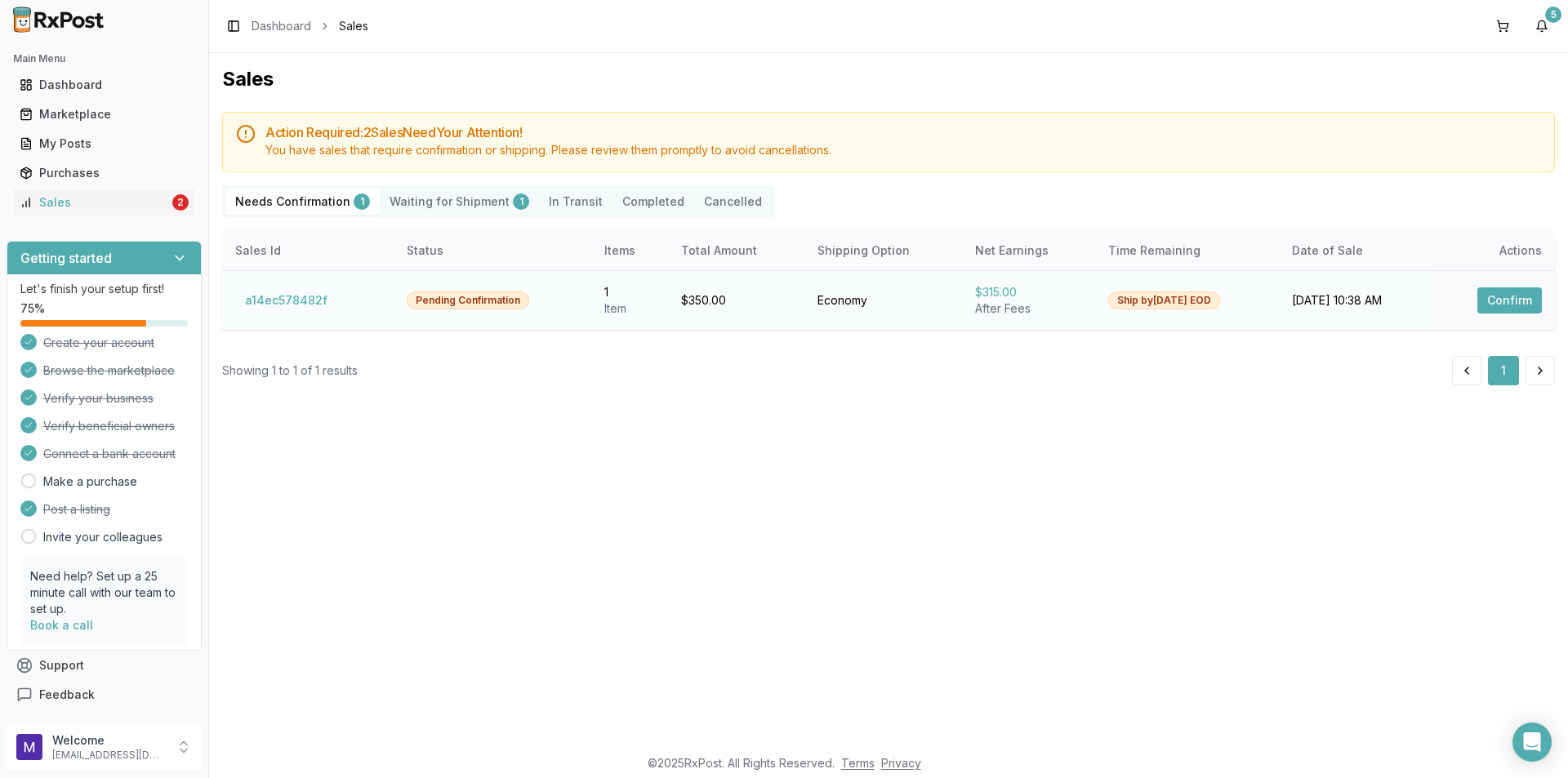
click at [1520, 310] on button "Confirm" at bounding box center [1510, 300] width 64 height 26
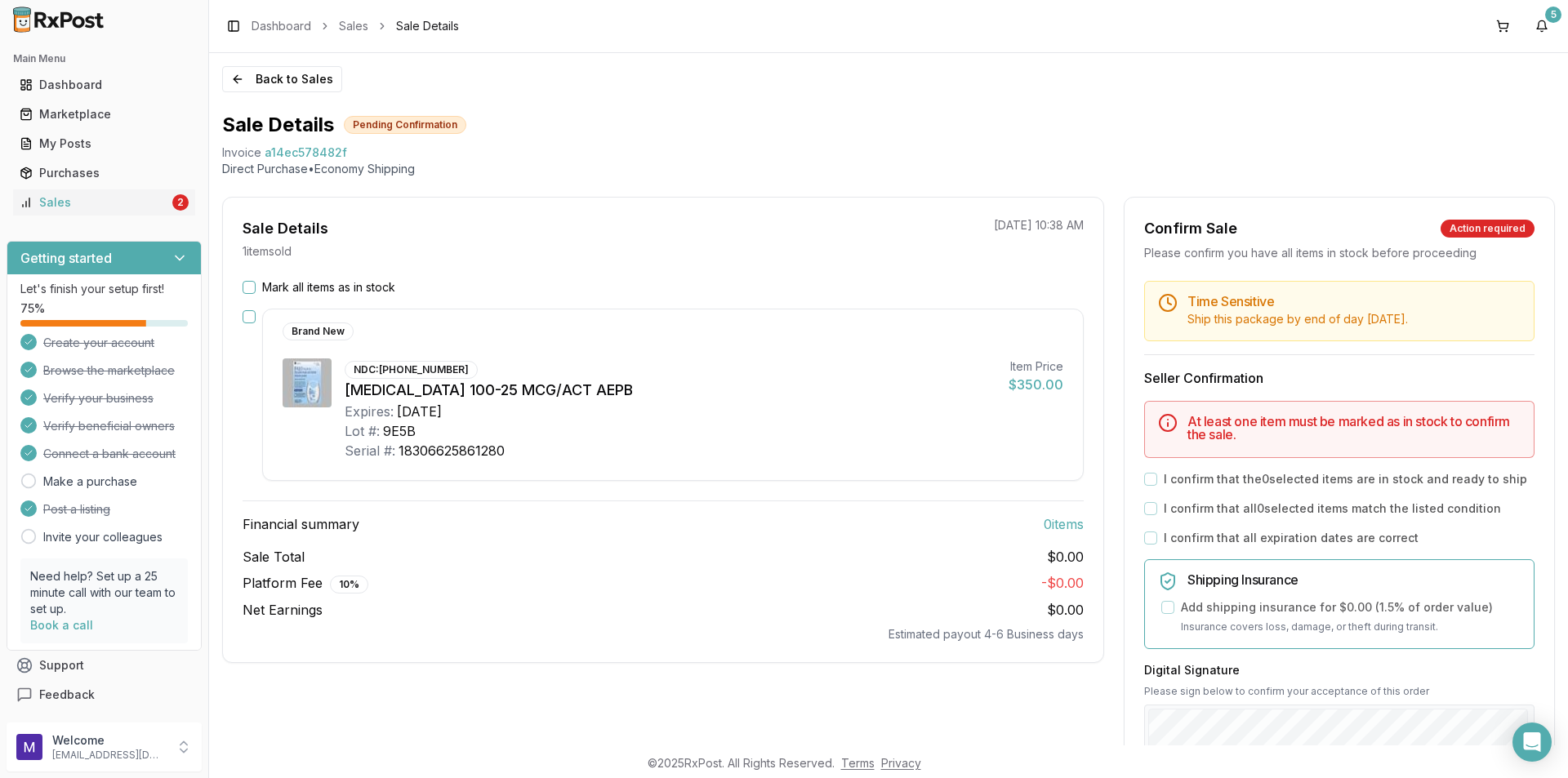
click at [249, 320] on button "button" at bounding box center [249, 316] width 13 height 13
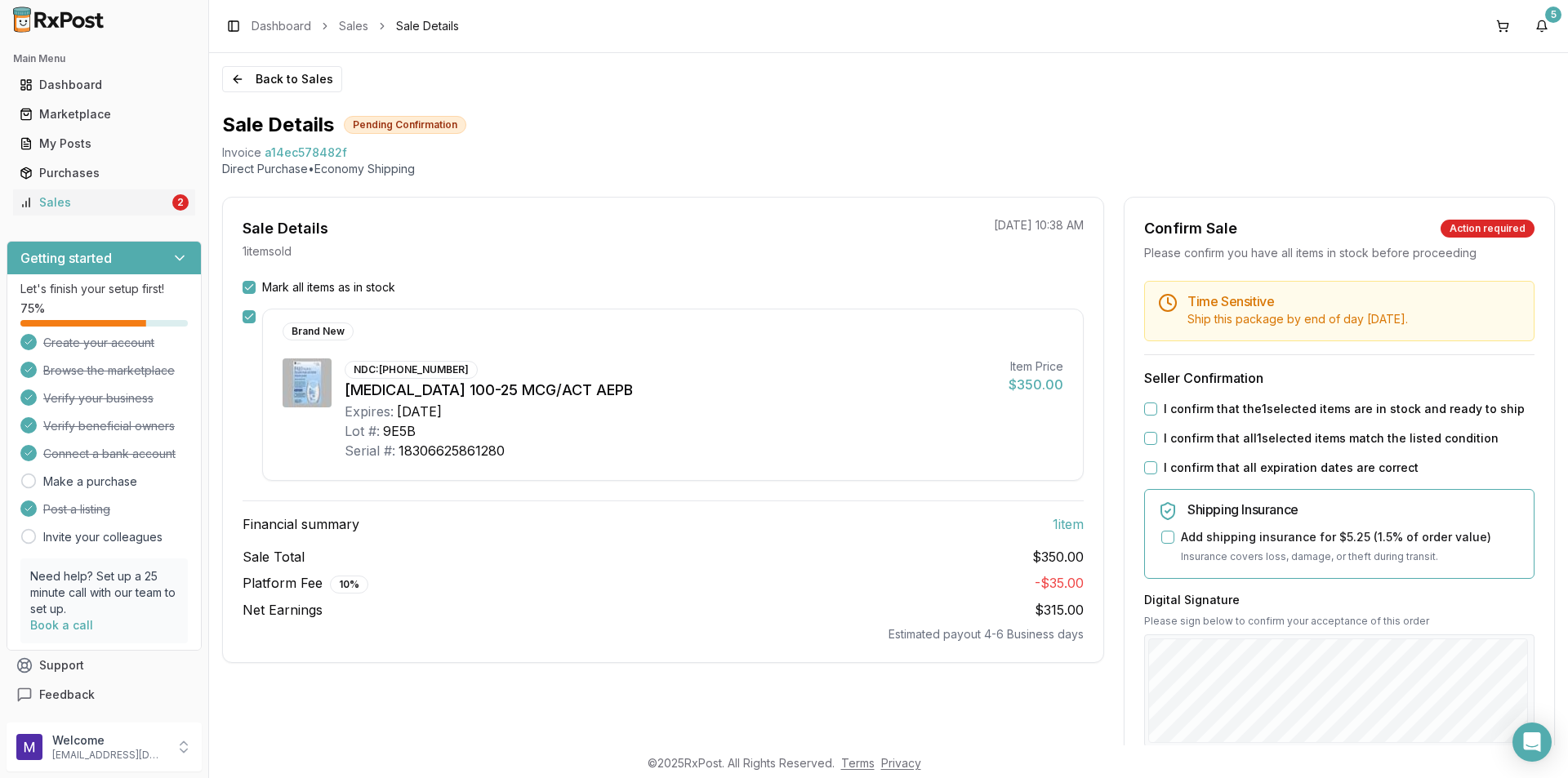
click at [1152, 413] on button "I confirm that the 1 selected items are in stock and ready to ship" at bounding box center [1150, 408] width 13 height 13
click at [1151, 432] on button "I confirm that all 1 selected items match the listed condition" at bounding box center [1150, 438] width 13 height 13
click at [1151, 474] on button "I confirm that all expiration dates are correct" at bounding box center [1150, 467] width 13 height 13
click at [1356, 618] on div "Digital Signature Please sign below to confirm your acceptance of this order Cl…" at bounding box center [1339, 686] width 390 height 189
click at [1356, 618] on p "Please sign below to confirm your acceptance of this order" at bounding box center [1339, 621] width 390 height 13
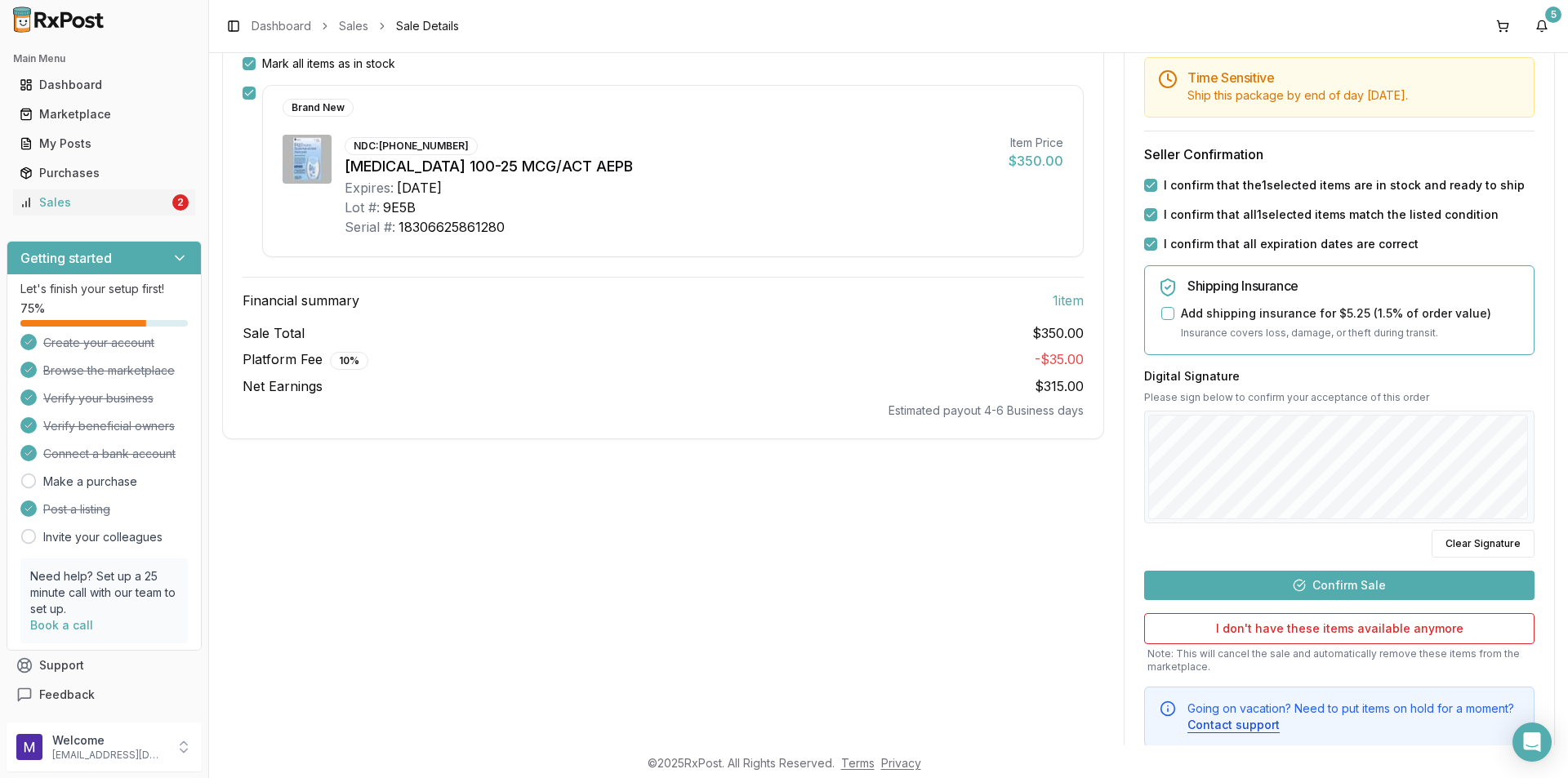
scroll to position [227, 0]
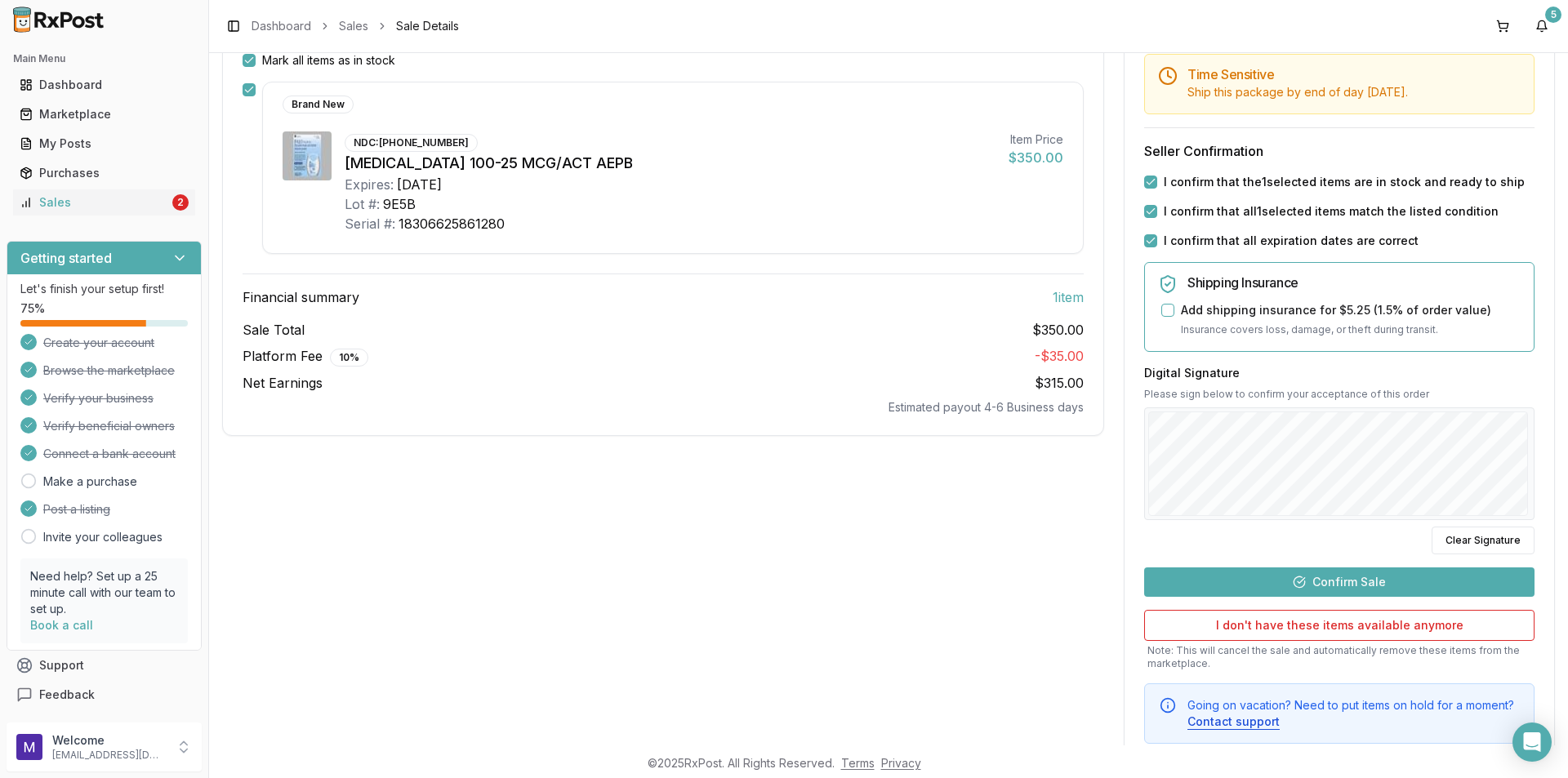
click at [1389, 588] on button "Confirm Sale" at bounding box center [1339, 582] width 390 height 29
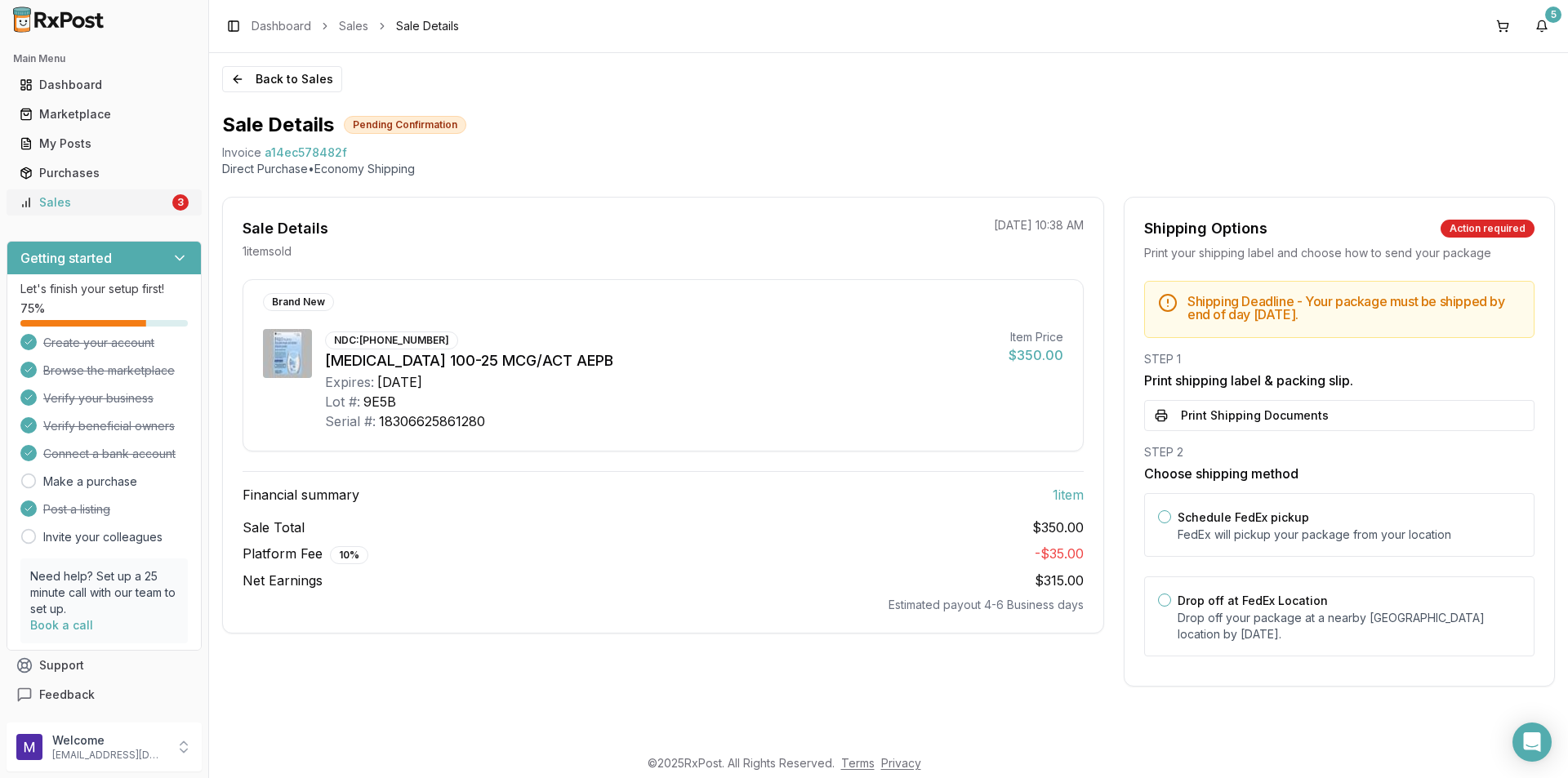
click at [105, 200] on div "Sales" at bounding box center [94, 202] width 149 height 17
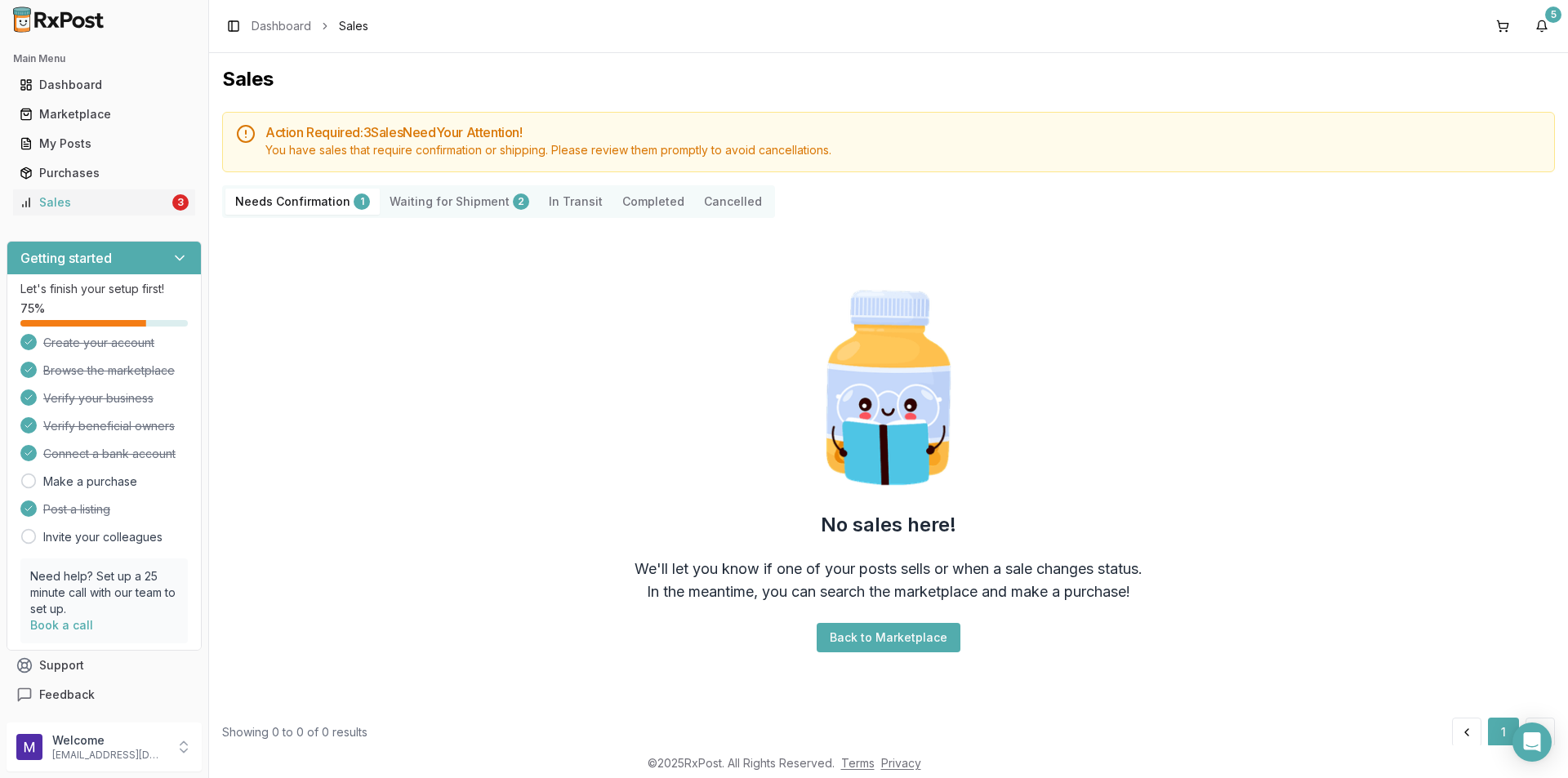
click at [440, 208] on Shipment "Waiting for Shipment 2" at bounding box center [459, 202] width 159 height 26
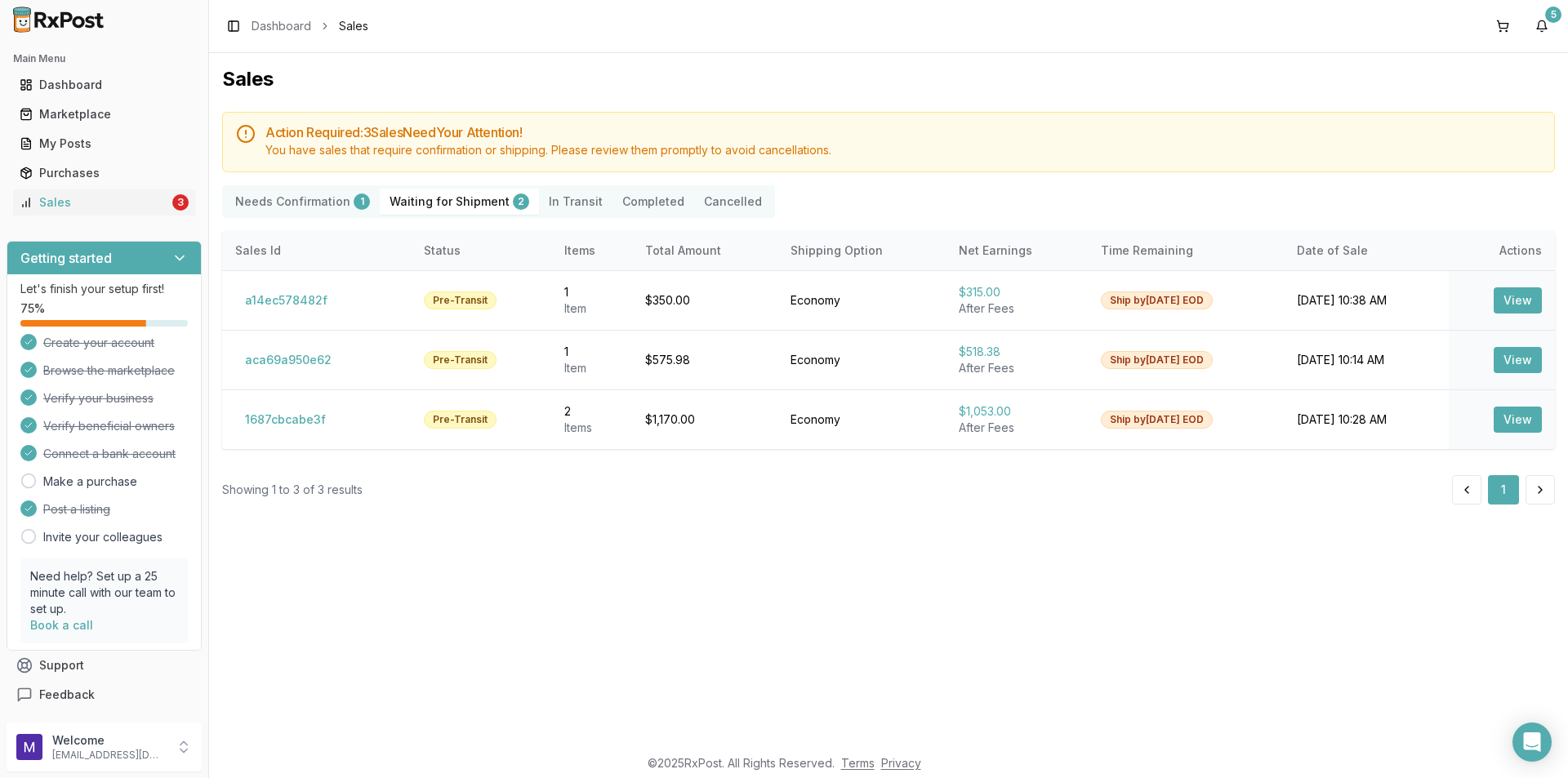
click at [314, 214] on Confirmation "Needs Confirmation 1" at bounding box center [302, 202] width 154 height 26
